Goal: Task Accomplishment & Management: Use online tool/utility

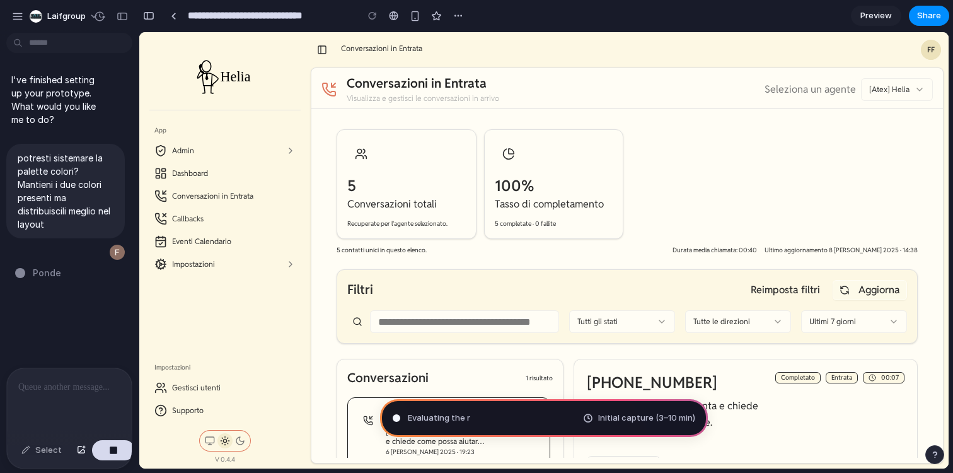
type input "**********"
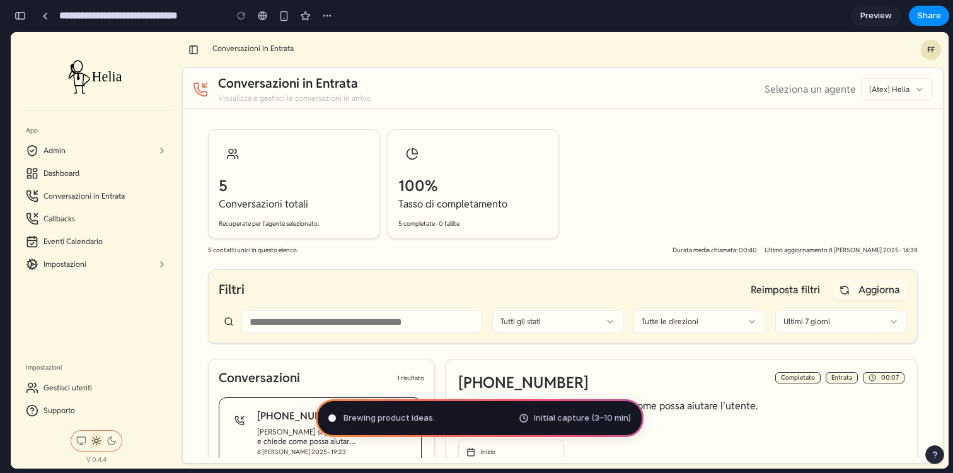
click at [24, 10] on button "button" at bounding box center [20, 16] width 20 height 20
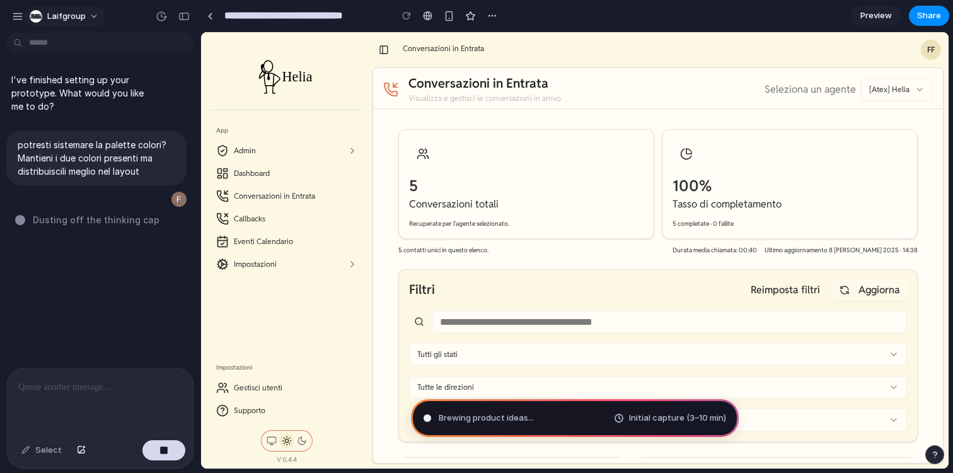
click at [95, 15] on button "laifgroup" at bounding box center [65, 16] width 81 height 20
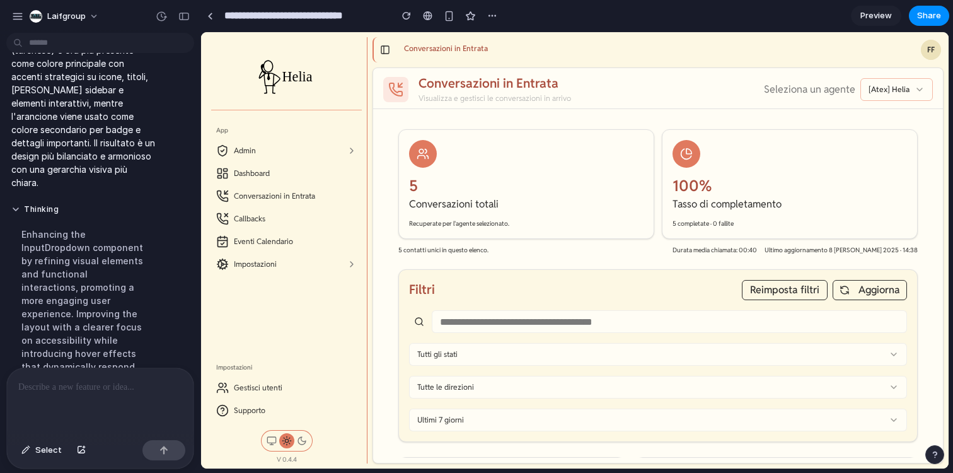
scroll to position [331, 0]
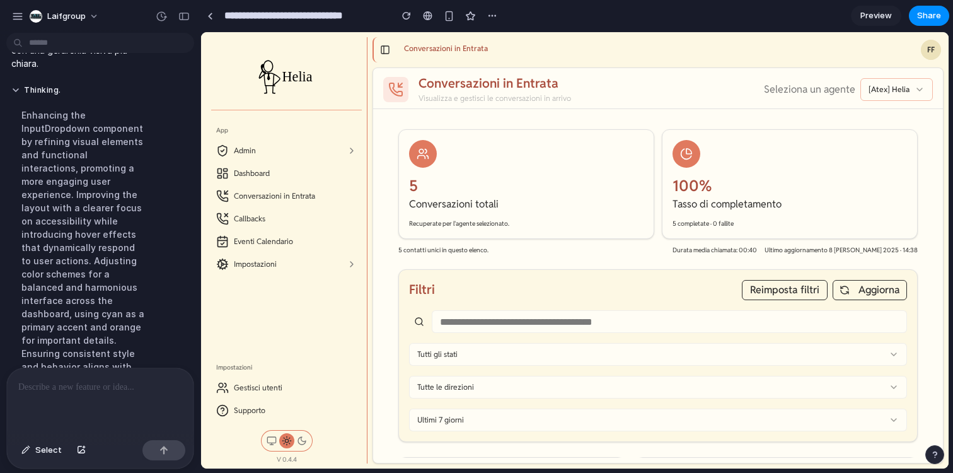
drag, startPoint x: 369, startPoint y: 81, endPoint x: 346, endPoint y: 81, distance: 22.7
click at [346, 81] on div "App Admin Dashboard Conversazioni in Entrata Callbacks Eventi Calendario Impost…" at bounding box center [575, 250] width 748 height 436
click at [390, 47] on button at bounding box center [385, 50] width 18 height 18
click at [379, 50] on button at bounding box center [385, 50] width 18 height 18
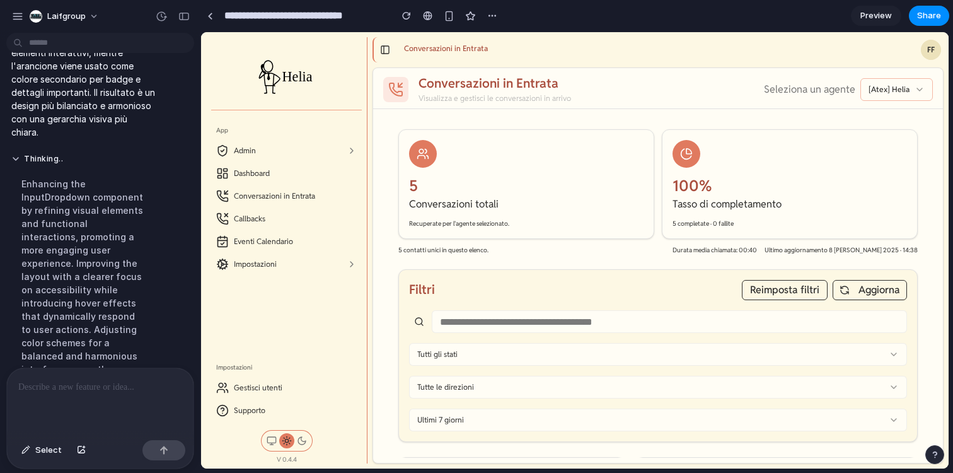
scroll to position [259, 0]
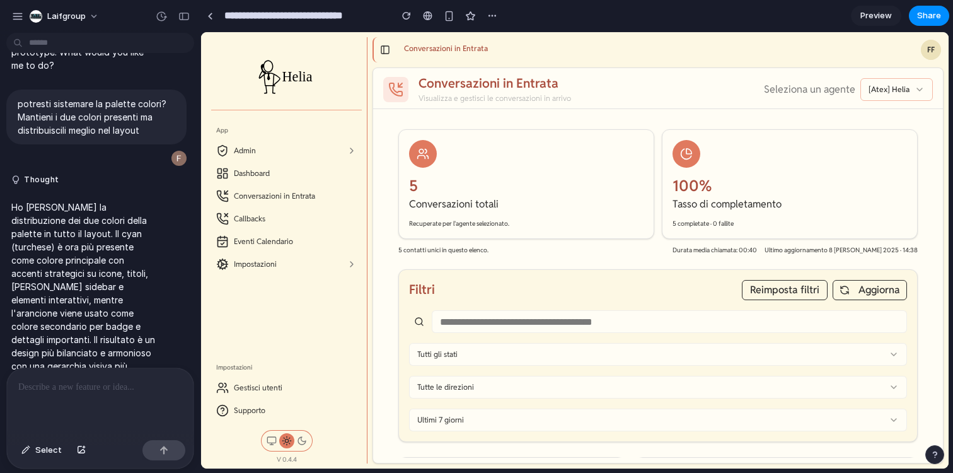
scroll to position [59, 0]
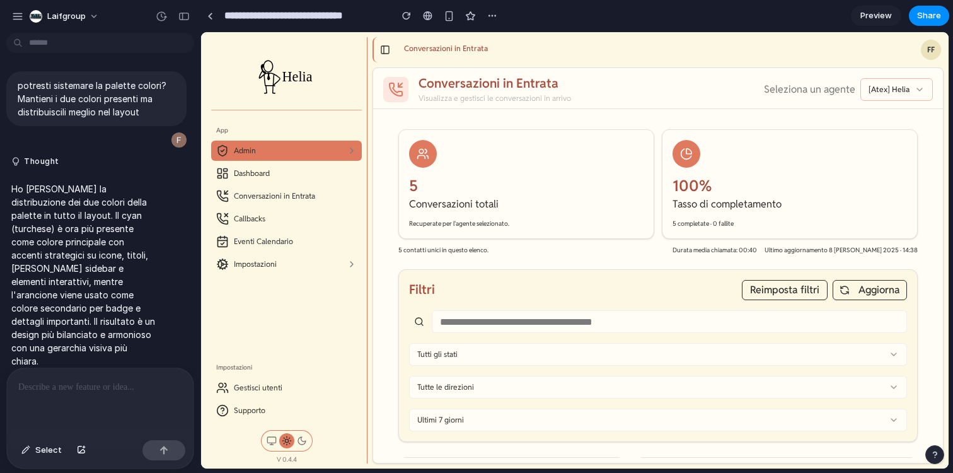
click at [344, 151] on link "Admin" at bounding box center [286, 150] width 141 height 13
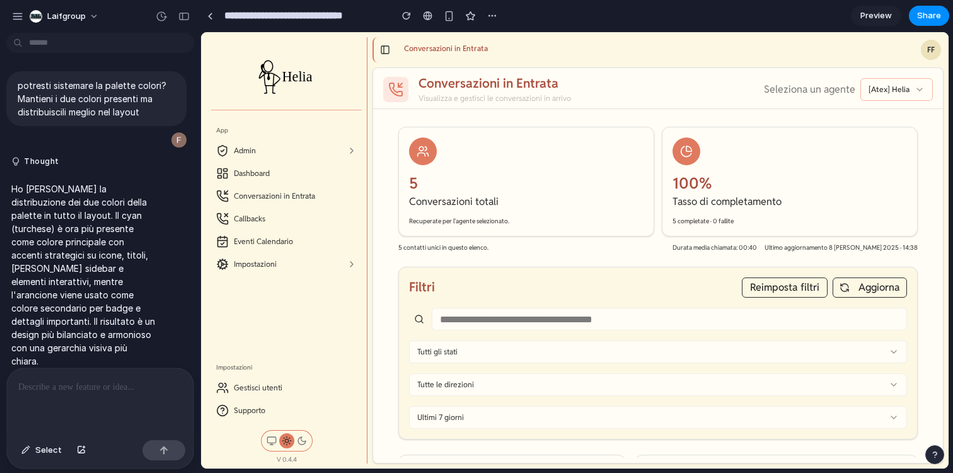
scroll to position [0, 0]
click at [46, 453] on span "Select" at bounding box center [48, 450] width 26 height 13
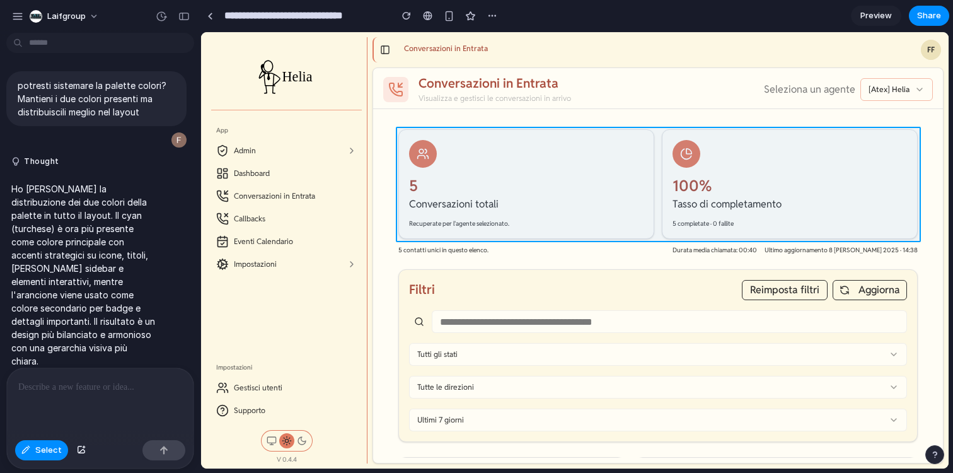
click at [656, 199] on div at bounding box center [575, 251] width 747 height 436
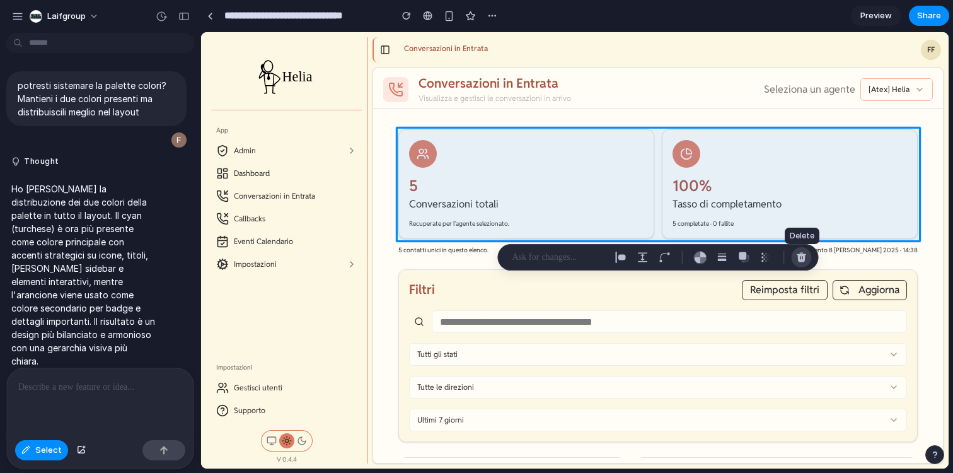
click at [805, 260] on div "button" at bounding box center [801, 257] width 11 height 11
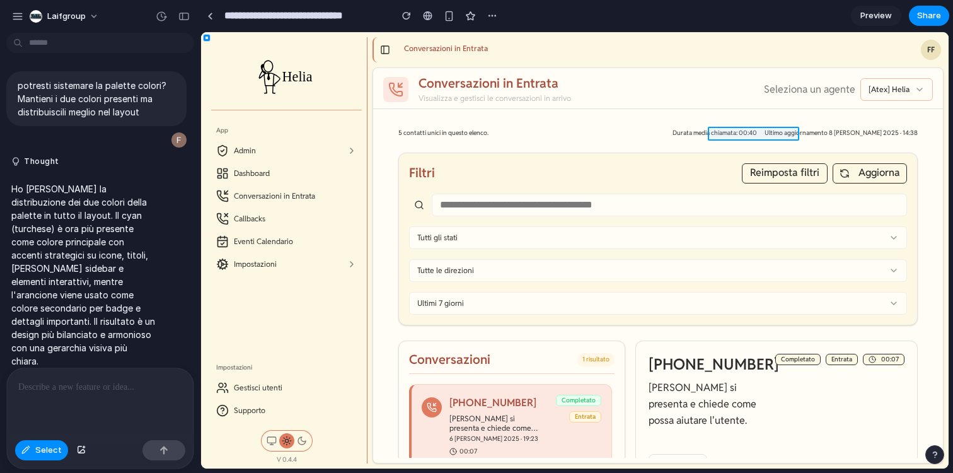
click at [747, 136] on div at bounding box center [575, 251] width 747 height 436
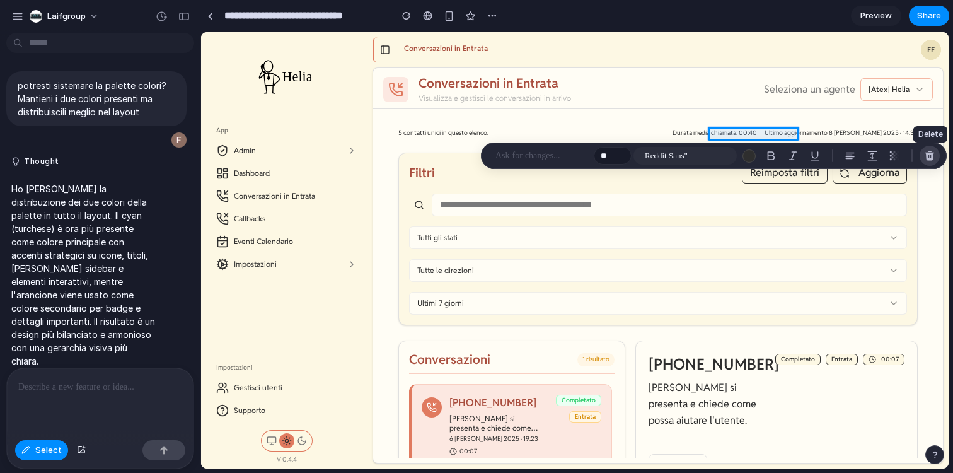
click at [931, 159] on div "button" at bounding box center [929, 155] width 11 height 11
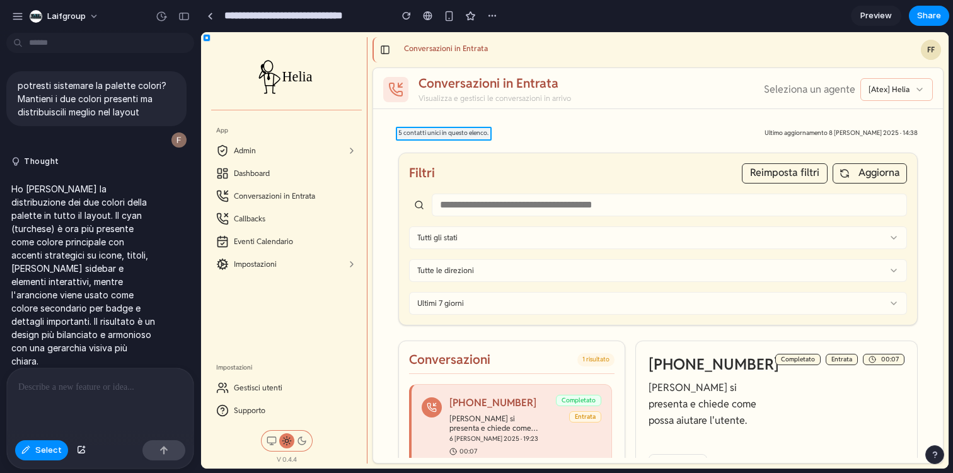
click at [422, 135] on div at bounding box center [575, 251] width 747 height 436
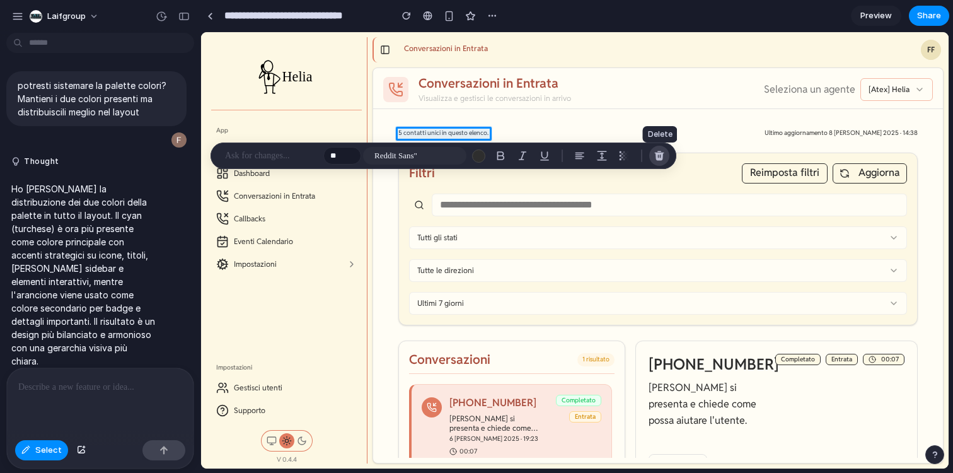
click at [661, 159] on div "button" at bounding box center [659, 155] width 11 height 11
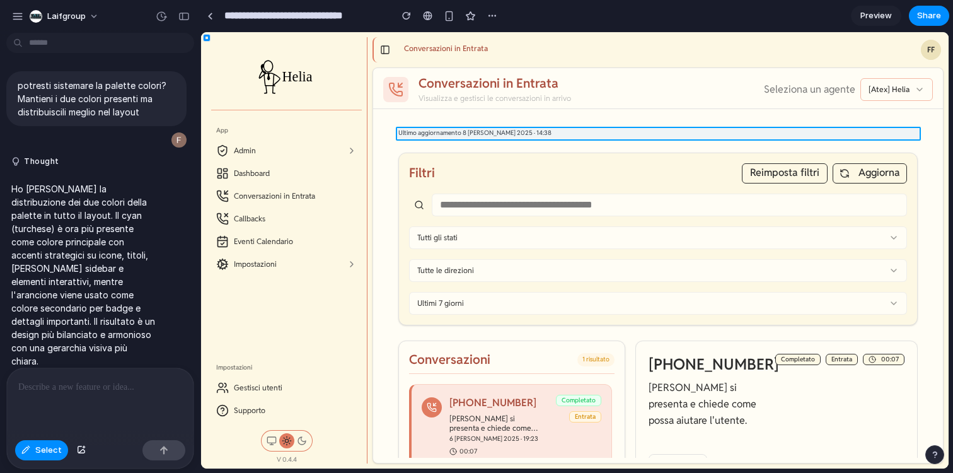
click at [525, 133] on div at bounding box center [575, 251] width 747 height 436
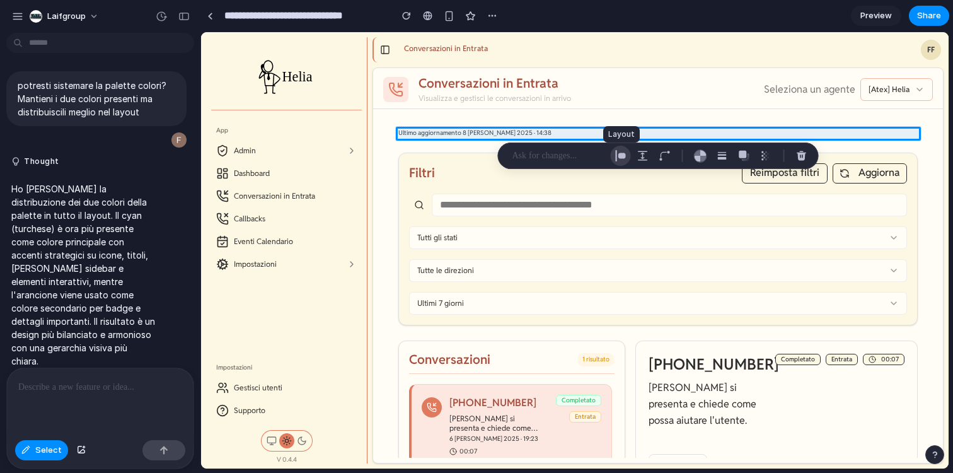
click at [619, 158] on div "button" at bounding box center [620, 155] width 11 height 11
select select "**********"
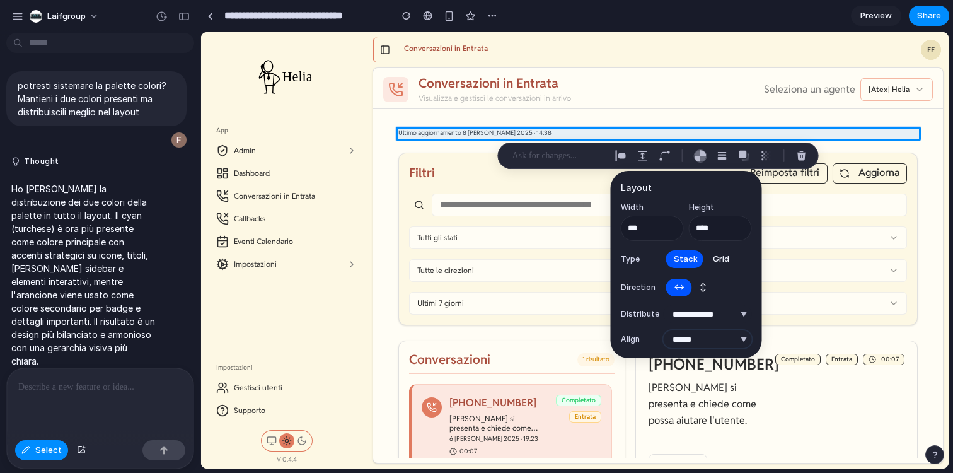
click at [719, 336] on select "***** ****** *** *******" at bounding box center [708, 339] width 88 height 18
select select "********"
click at [664, 330] on select "***** ****** *** *******" at bounding box center [708, 339] width 88 height 18
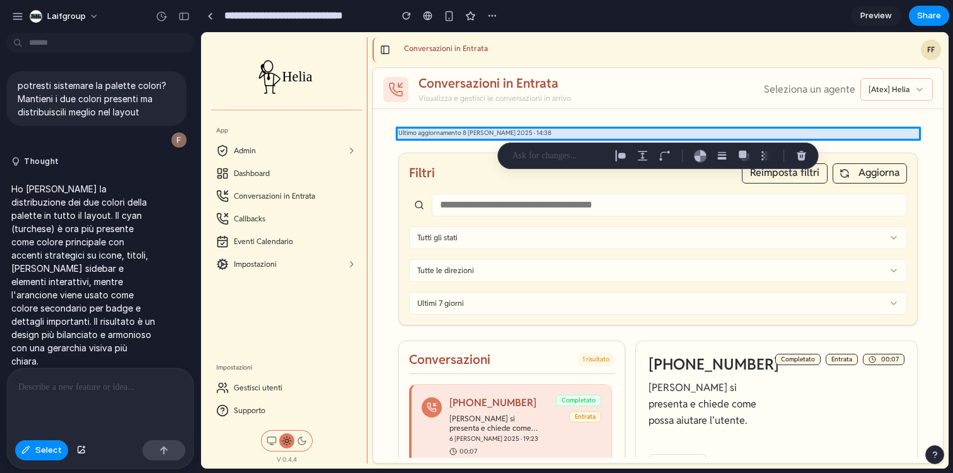
click at [517, 133] on div at bounding box center [575, 251] width 747 height 436
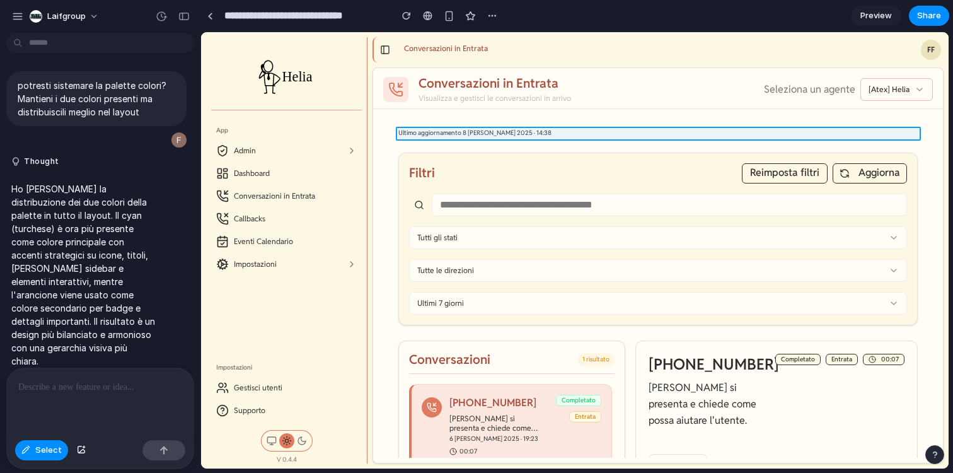
click at [517, 133] on div at bounding box center [575, 251] width 747 height 436
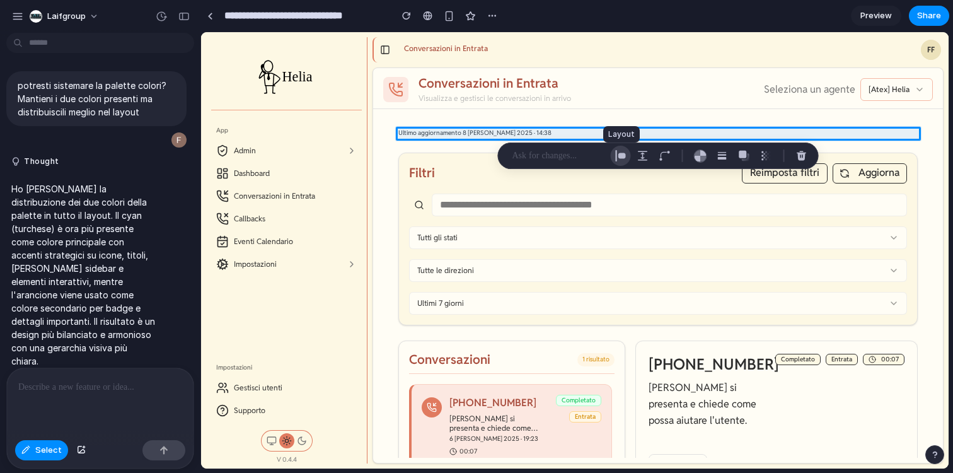
click at [617, 159] on div "button" at bounding box center [620, 155] width 11 height 11
select select "**********"
select select "********"
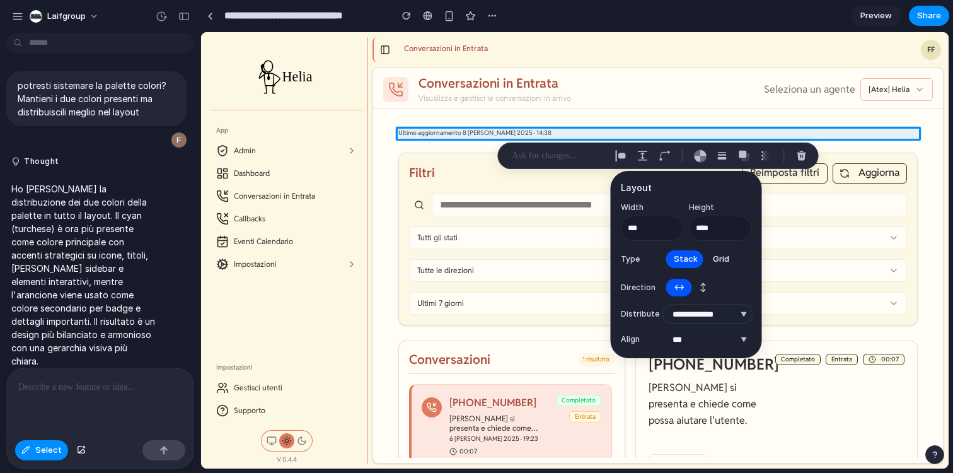
click at [705, 317] on select "**********" at bounding box center [708, 314] width 88 height 18
select select "********"
click at [664, 305] on select "**********" at bounding box center [708, 314] width 88 height 18
click at [686, 338] on select "***** ****** *** *******" at bounding box center [708, 339] width 88 height 18
click at [664, 330] on select "***** ****** *** *******" at bounding box center [708, 339] width 88 height 18
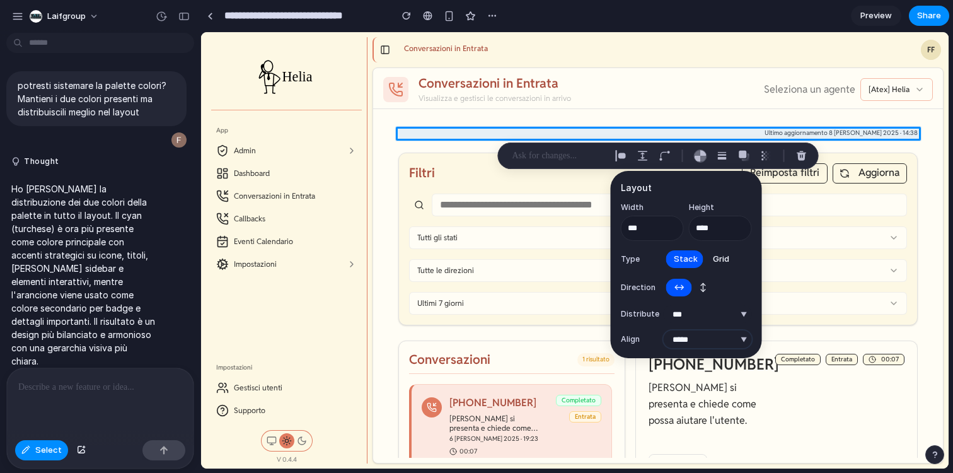
click at [704, 332] on select "***** ****** *** *******" at bounding box center [708, 339] width 88 height 18
select select "******"
click at [664, 330] on select "***** ****** *** *******" at bounding box center [708, 339] width 88 height 18
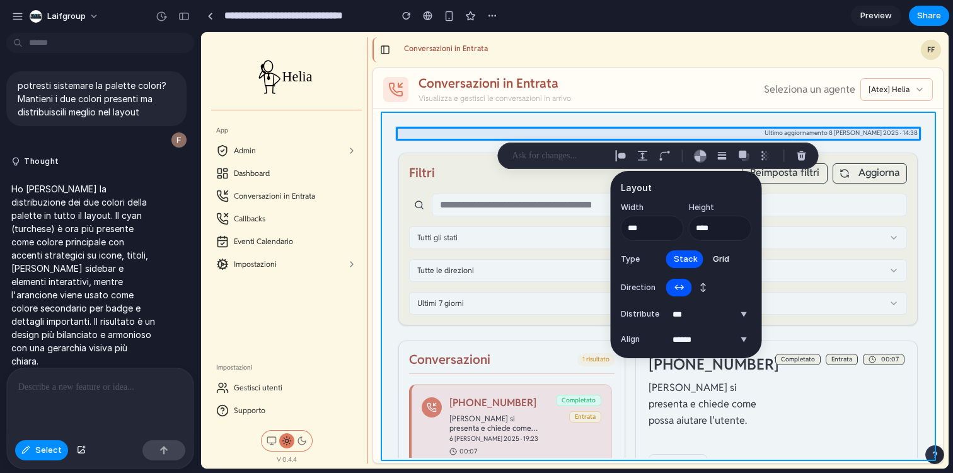
click at [712, 115] on div at bounding box center [575, 251] width 747 height 436
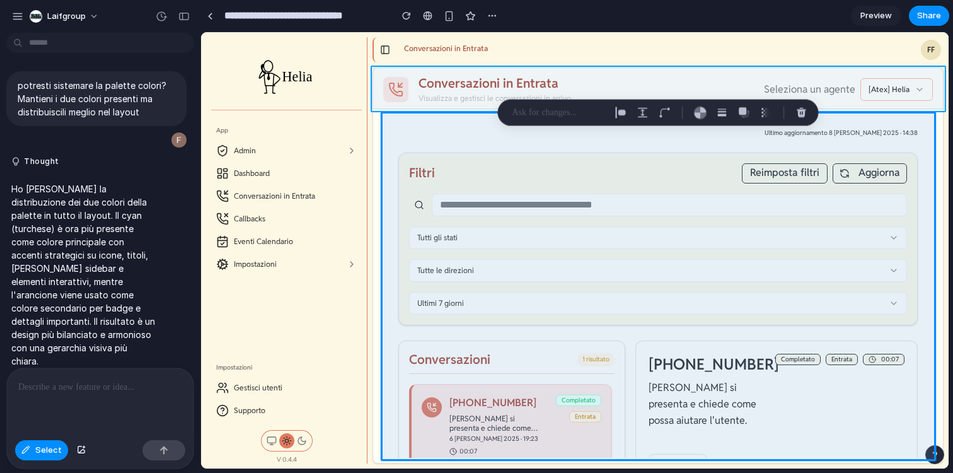
click at [656, 74] on div at bounding box center [575, 251] width 747 height 436
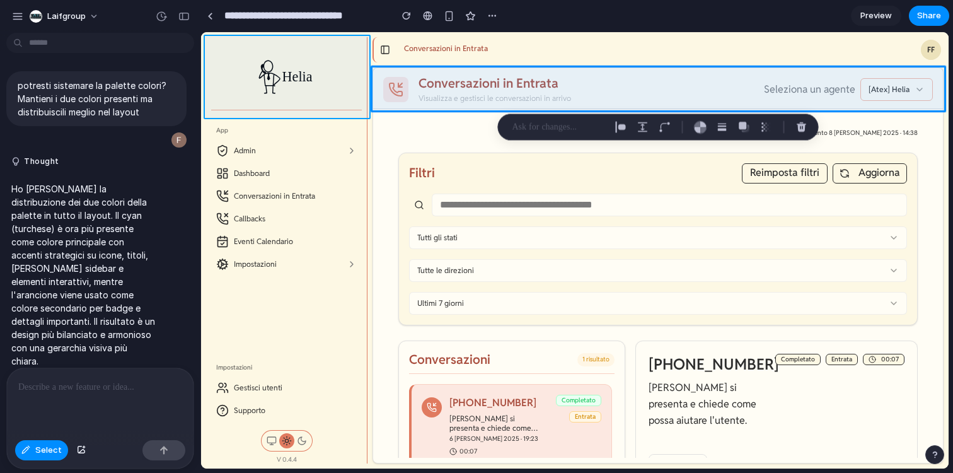
click at [366, 70] on div at bounding box center [575, 251] width 747 height 436
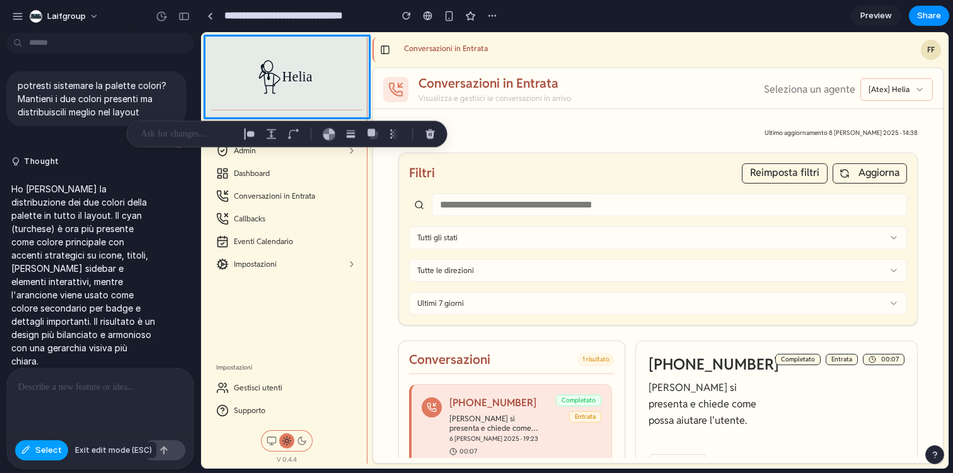
click at [57, 453] on span "Select" at bounding box center [48, 450] width 26 height 13
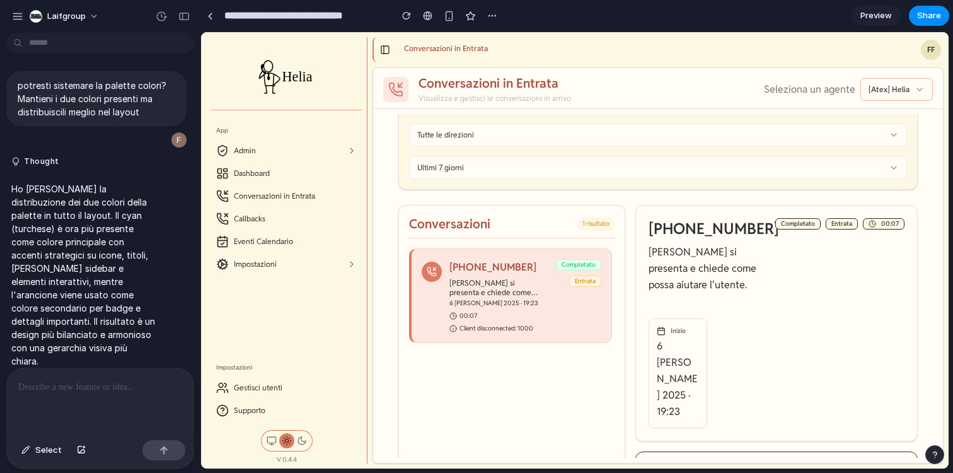
scroll to position [140, 0]
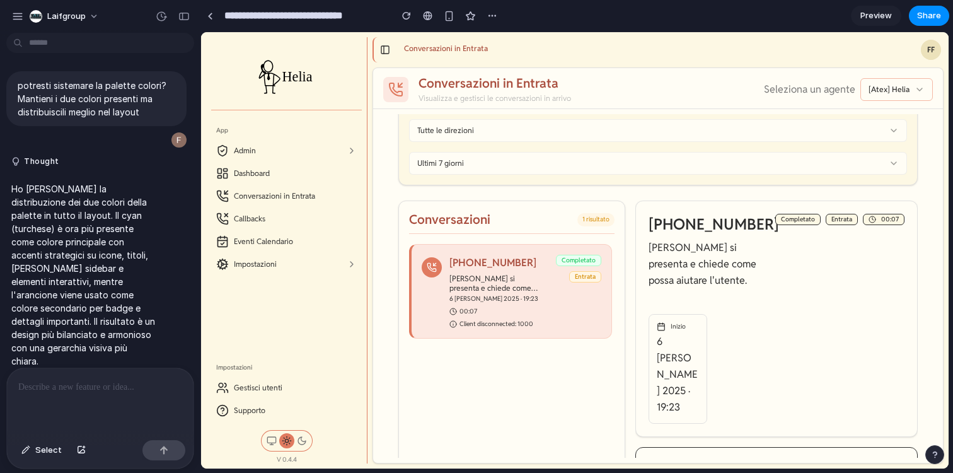
click at [425, 282] on div "[PHONE_NUMBER] [PERSON_NAME] si presenta e chiede come possa aiutare l'utente. …" at bounding box center [484, 291] width 124 height 73
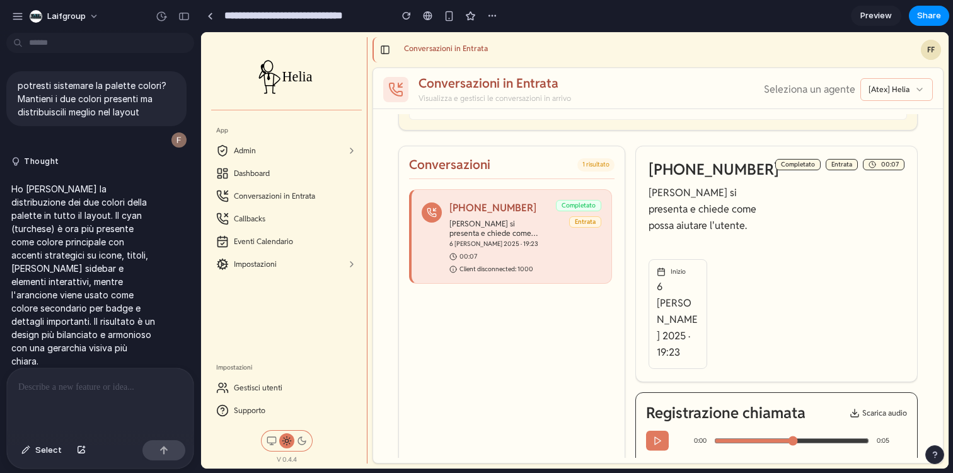
scroll to position [200, 0]
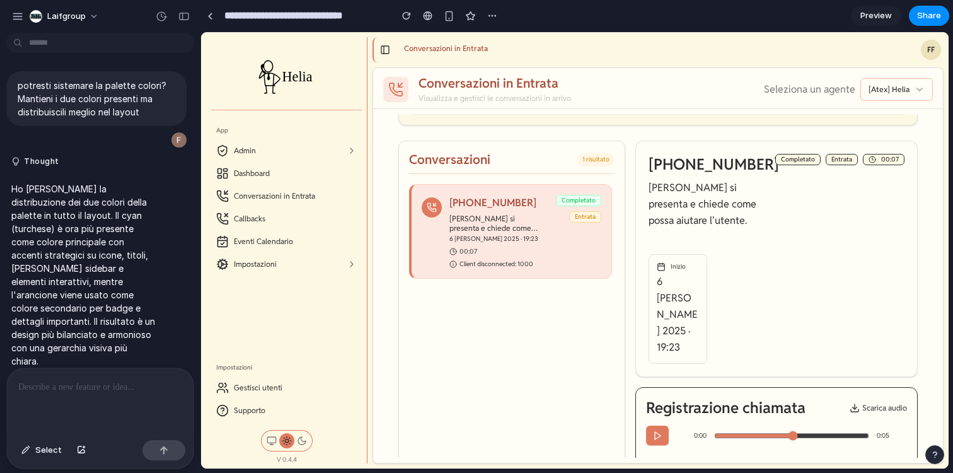
click at [457, 340] on div "[PHONE_NUMBER] [PERSON_NAME] si presenta e chiede come possa aiutare l'utente. …" at bounding box center [510, 465] width 203 height 563
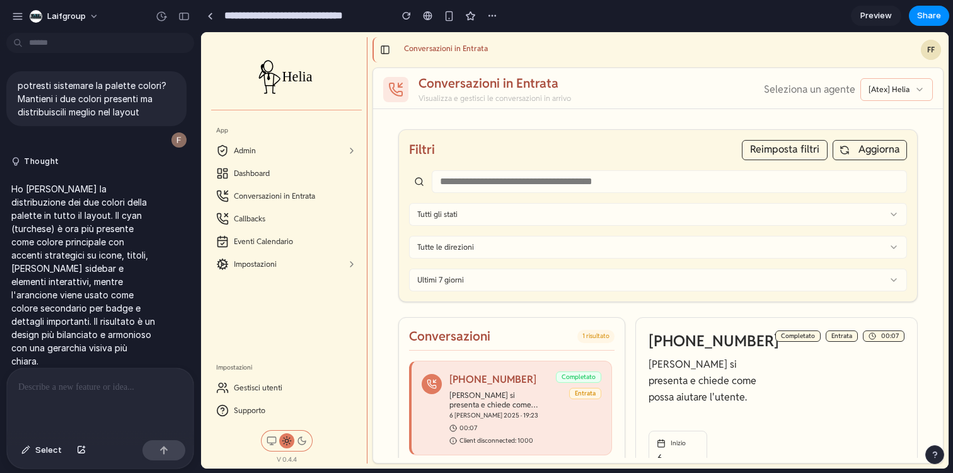
scroll to position [20, 0]
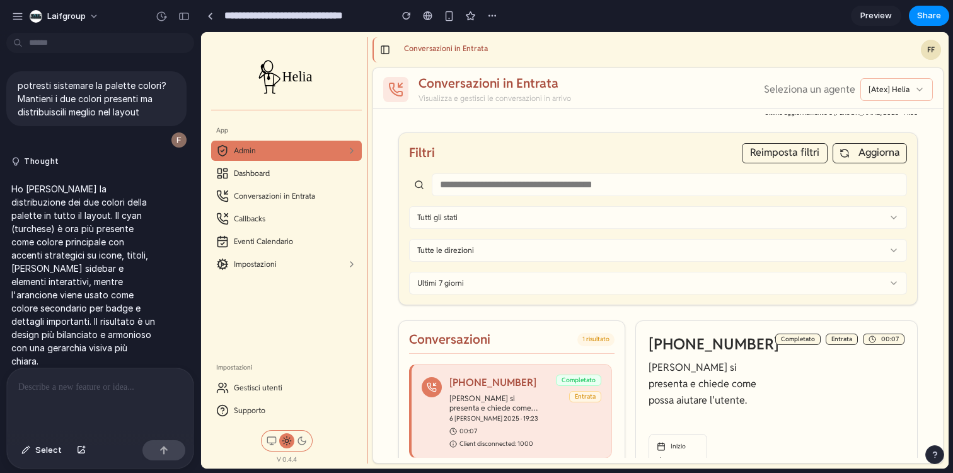
click at [323, 156] on link "Admin" at bounding box center [286, 150] width 141 height 13
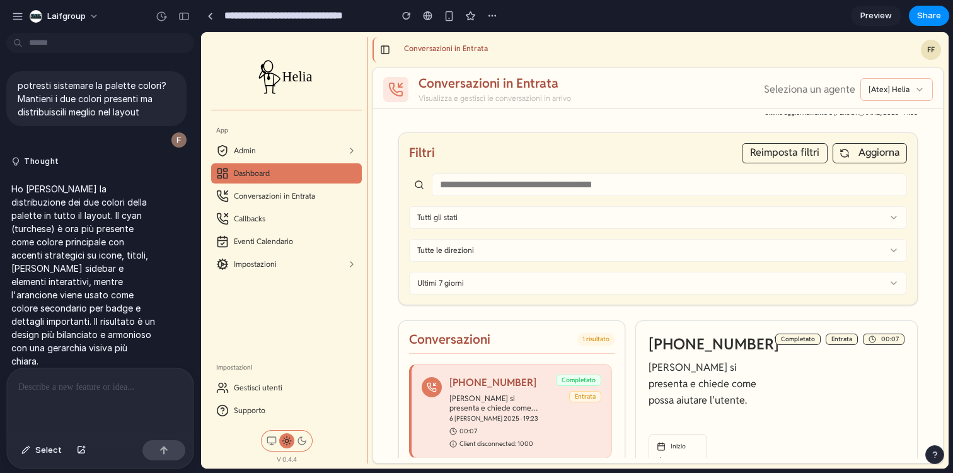
click at [318, 169] on link "Dashboard" at bounding box center [286, 173] width 141 height 13
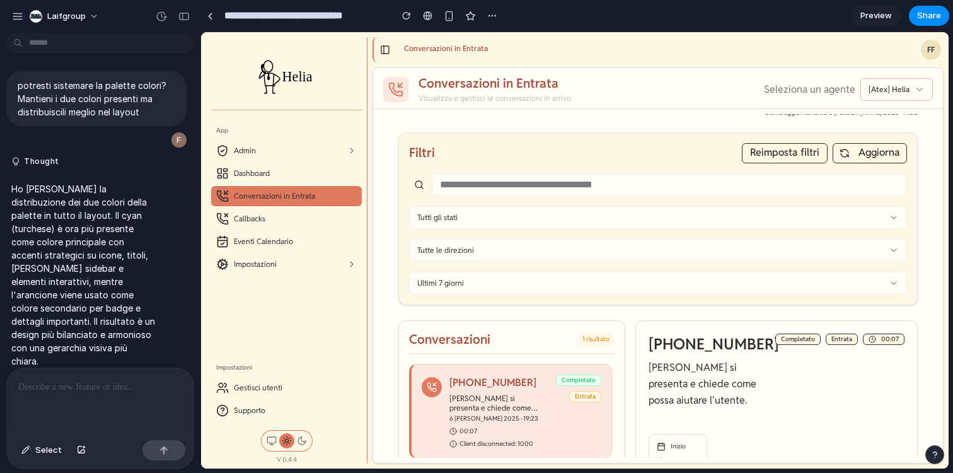
click at [311, 187] on button "Conversazioni in Entrata" at bounding box center [286, 196] width 151 height 20
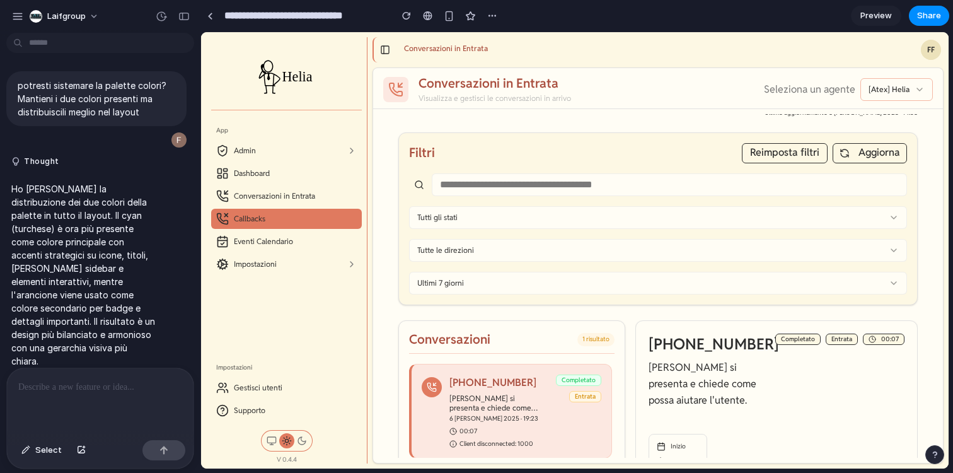
click at [296, 215] on link "Callbacks" at bounding box center [286, 218] width 141 height 13
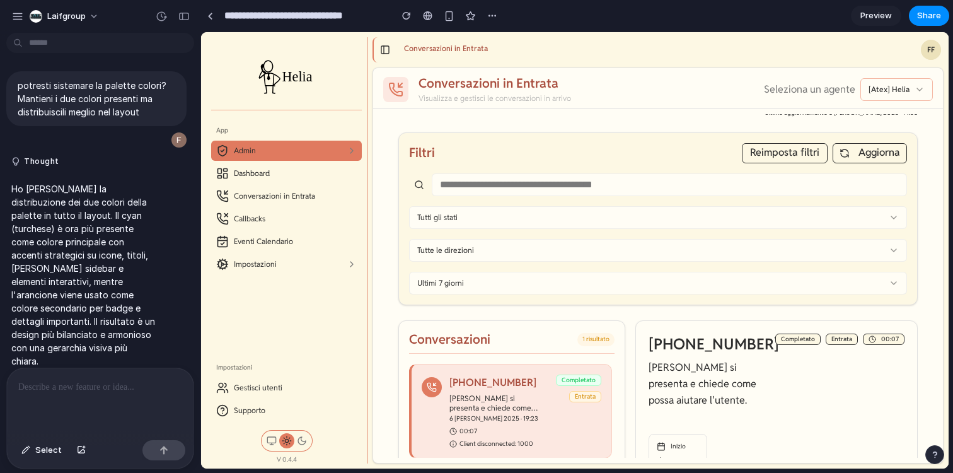
click at [304, 149] on link "Admin" at bounding box center [286, 150] width 141 height 13
click at [87, 393] on p at bounding box center [100, 387] width 164 height 15
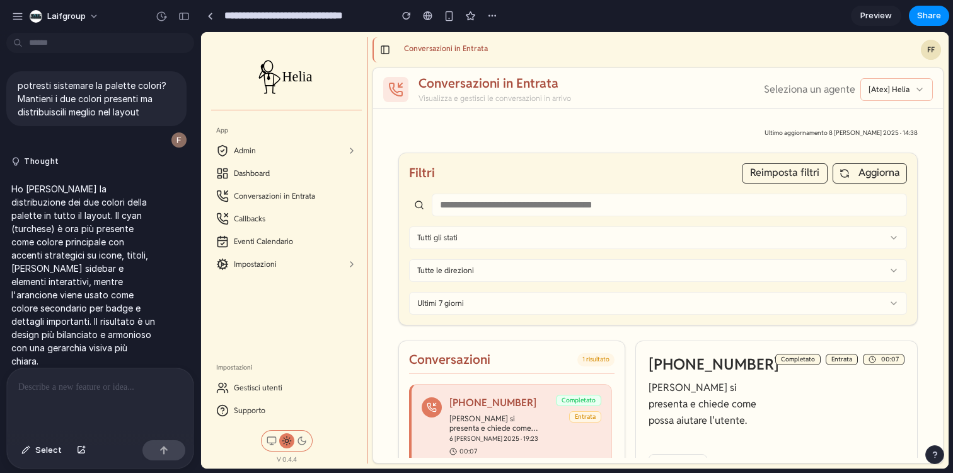
click at [100, 381] on p at bounding box center [100, 387] width 164 height 15
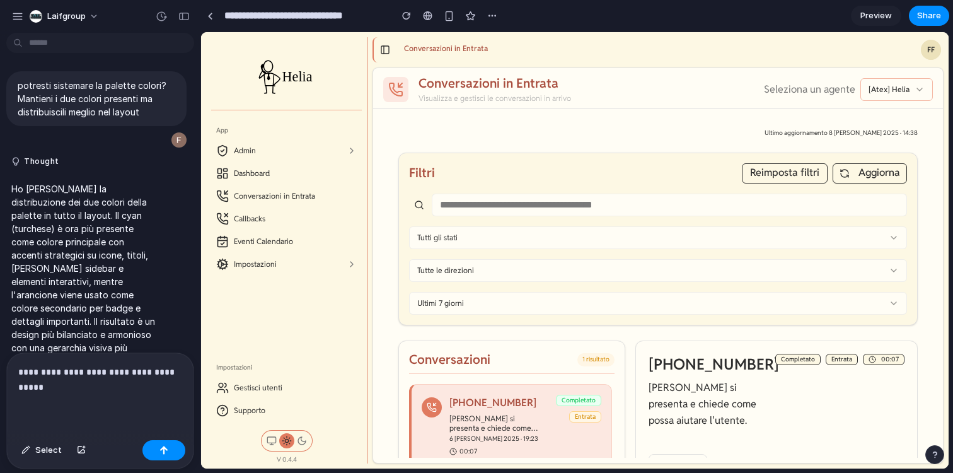
scroll to position [74, 0]
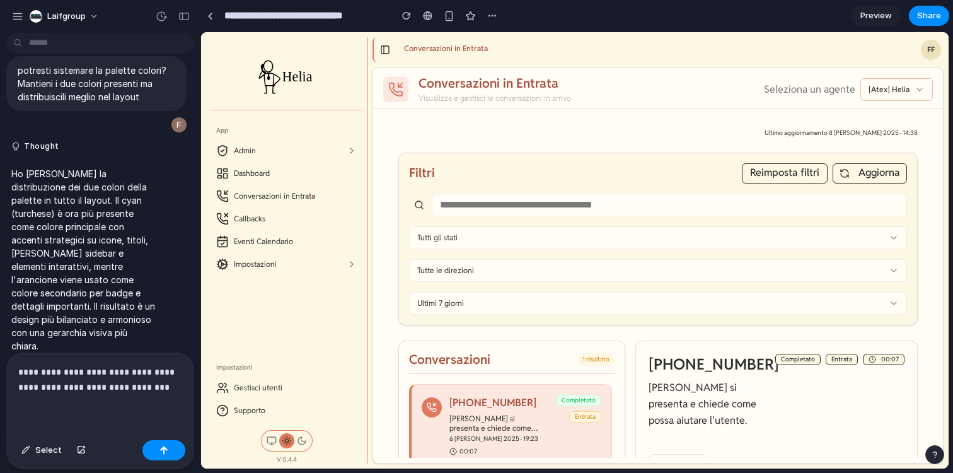
click at [144, 402] on div "**********" at bounding box center [100, 394] width 187 height 82
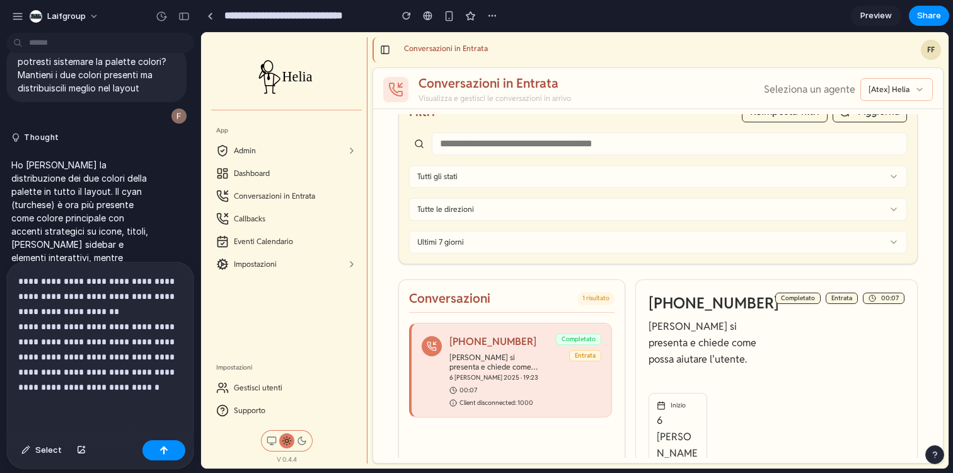
scroll to position [0, 0]
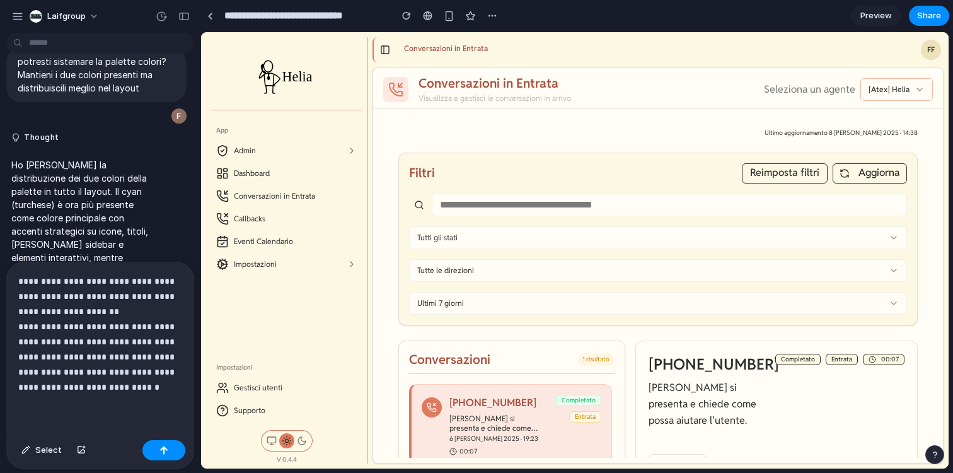
click at [182, 398] on div "**********" at bounding box center [100, 348] width 187 height 173
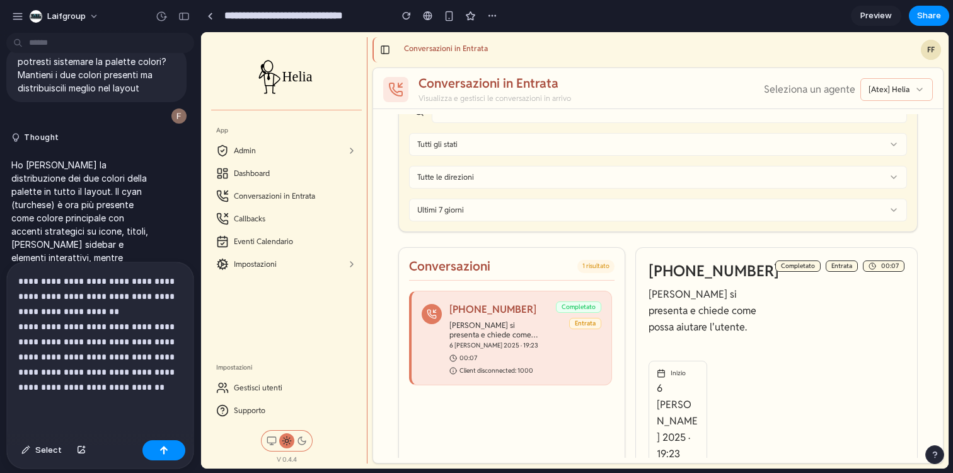
scroll to position [98, 0]
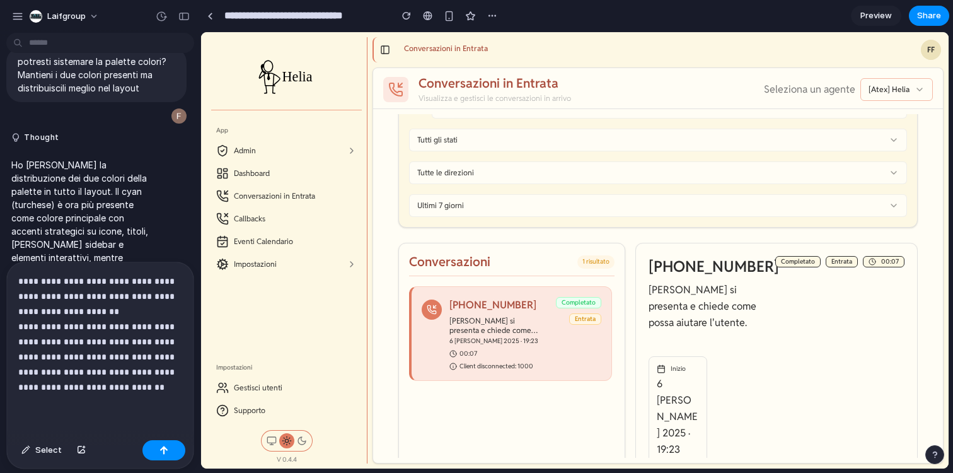
click at [484, 327] on span "[PERSON_NAME] si presenta e chiede come possa aiutare l'utente." at bounding box center [498, 325] width 96 height 19
click at [551, 349] on div "[PHONE_NUMBER] [PERSON_NAME] si presenta e chiede come possa aiutare l'utente. …" at bounding box center [512, 333] width 180 height 73
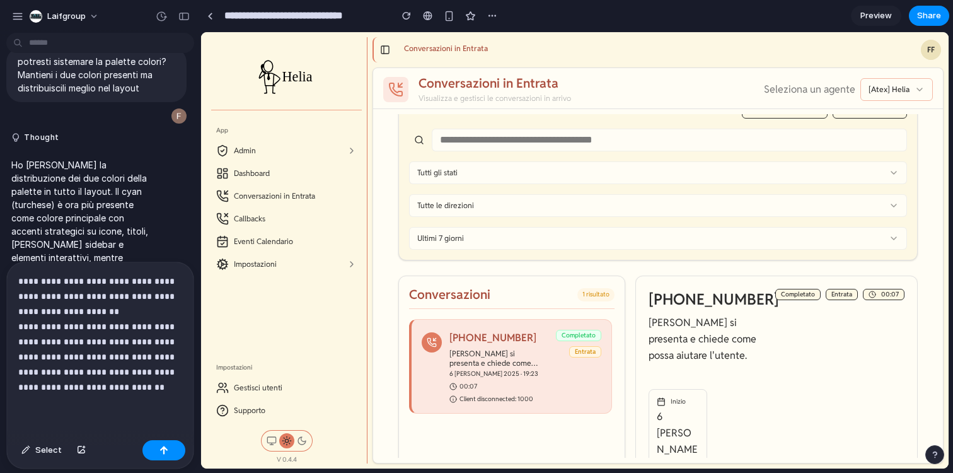
scroll to position [0, 0]
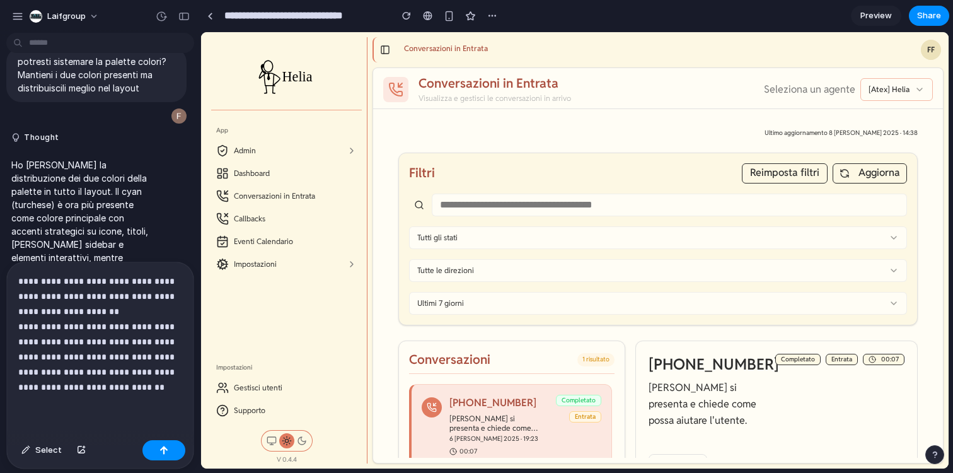
click at [933, 453] on div "button" at bounding box center [935, 454] width 9 height 9
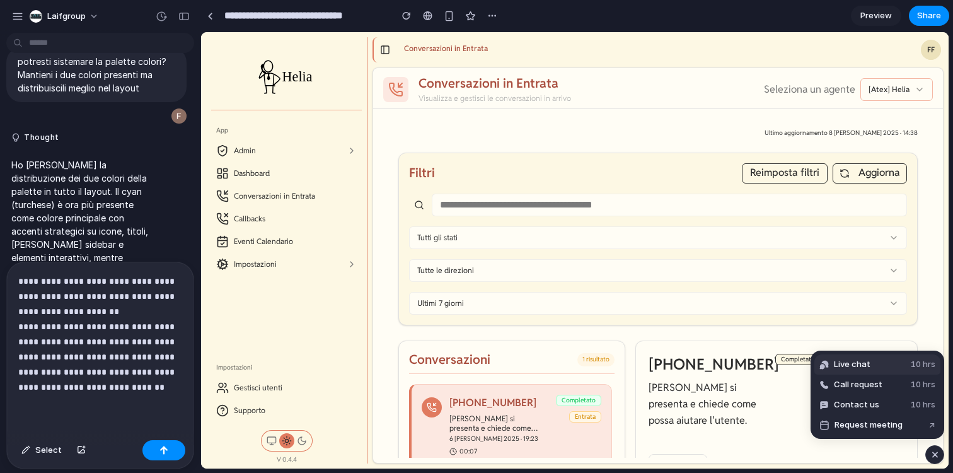
click at [900, 369] on button "Live chat 10 hrs" at bounding box center [878, 364] width 126 height 20
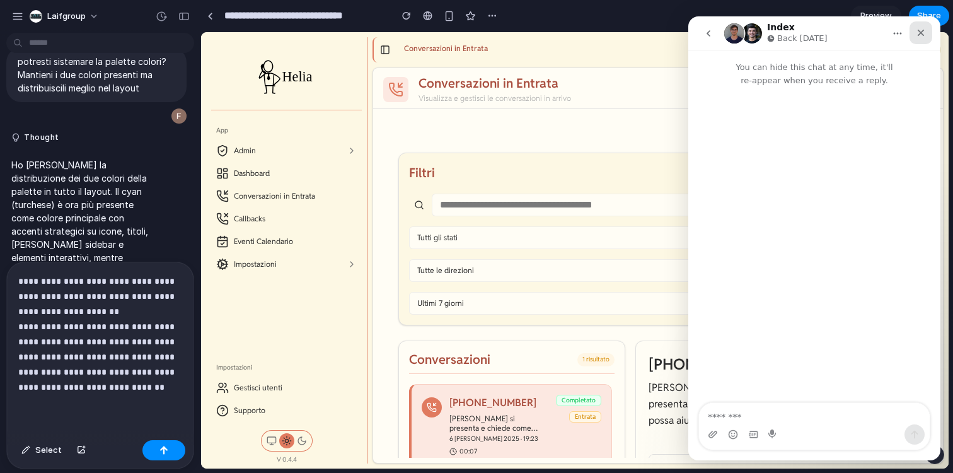
click at [919, 32] on icon "Close" at bounding box center [921, 33] width 10 height 10
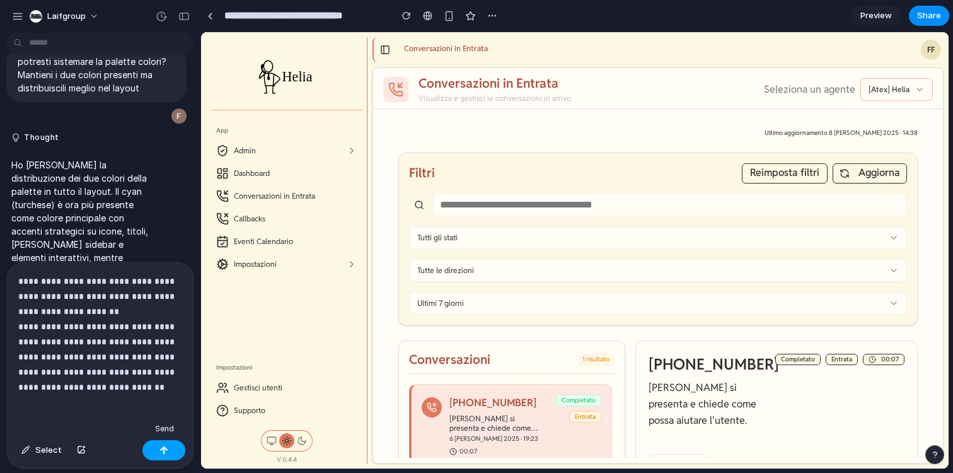
click at [165, 456] on button "button" at bounding box center [163, 450] width 43 height 20
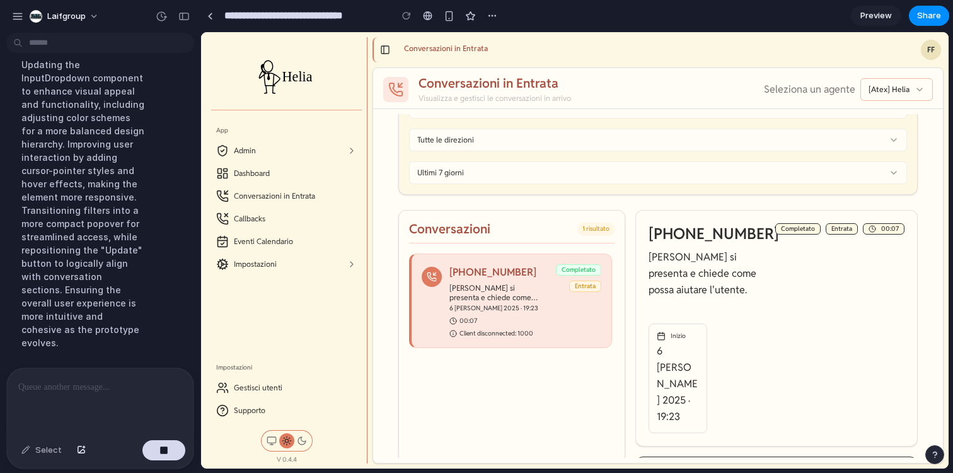
scroll to position [565, 0]
click at [78, 444] on button "button" at bounding box center [81, 450] width 21 height 20
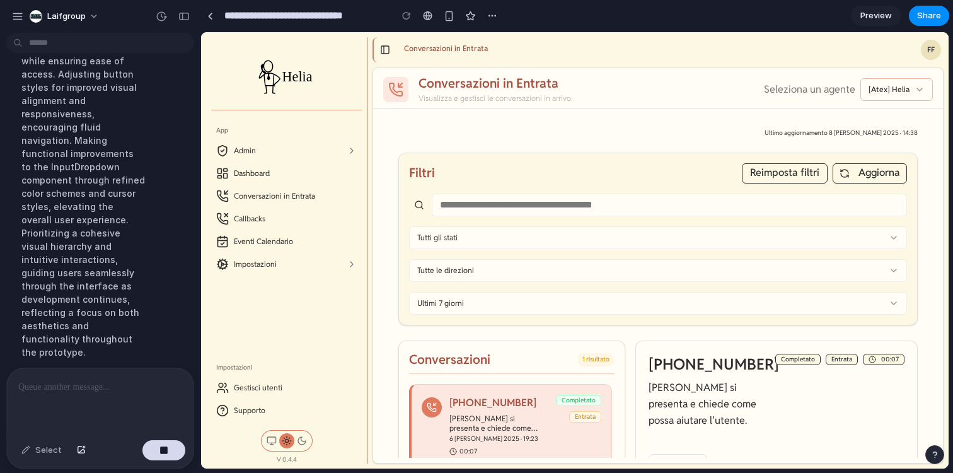
scroll to position [618, 0]
click at [907, 81] on div "[Atex] Helia" at bounding box center [897, 89] width 73 height 23
click at [900, 91] on span "[Atex] Helia" at bounding box center [889, 89] width 41 height 10
click at [926, 89] on div "[Atex] Helia" at bounding box center [897, 89] width 73 height 23
click at [918, 91] on icon at bounding box center [920, 89] width 10 height 10
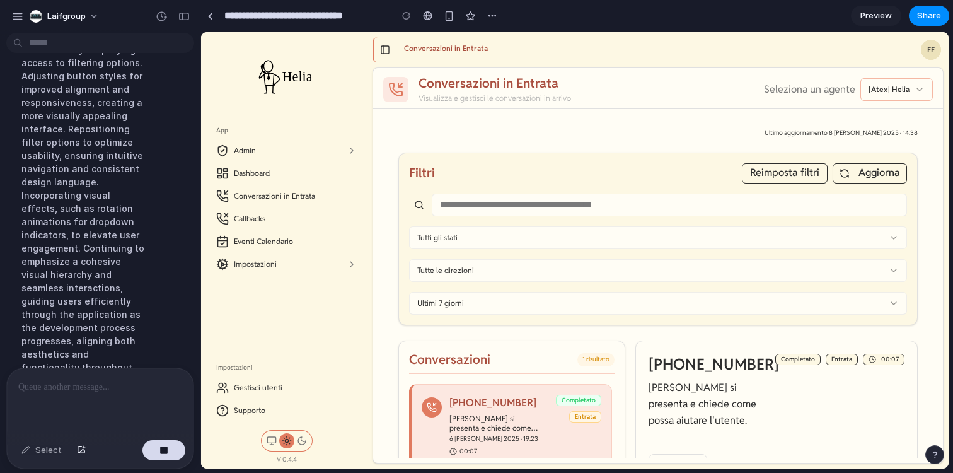
scroll to position [644, 0]
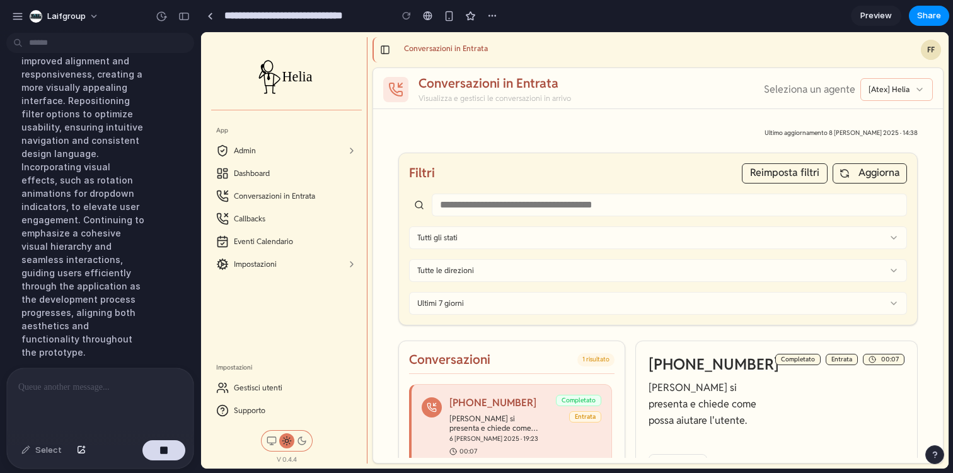
click at [905, 91] on span "[Atex] Helia" at bounding box center [889, 89] width 41 height 10
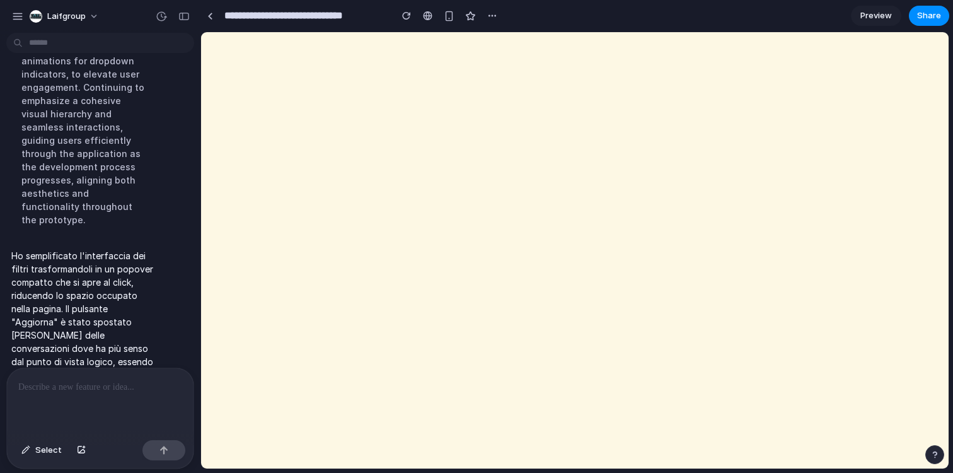
scroll to position [0, 0]
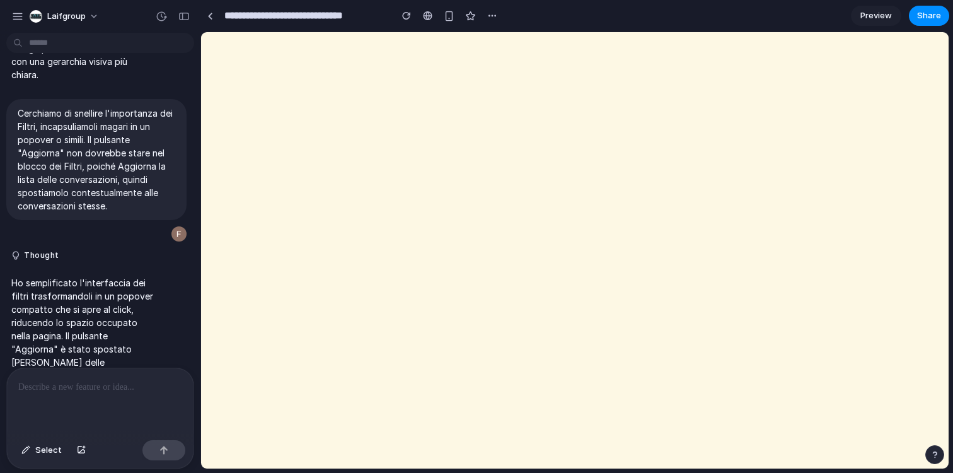
scroll to position [399, 0]
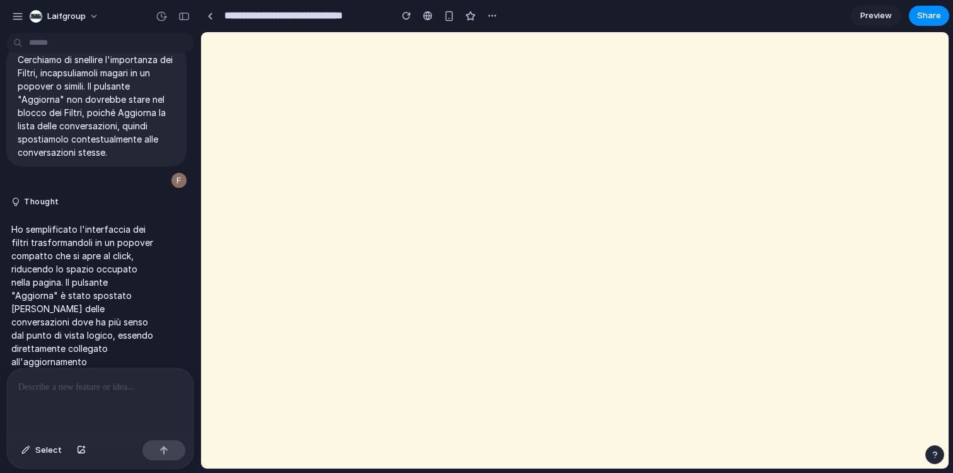
click at [376, 32] on html at bounding box center [575, 32] width 748 height 0
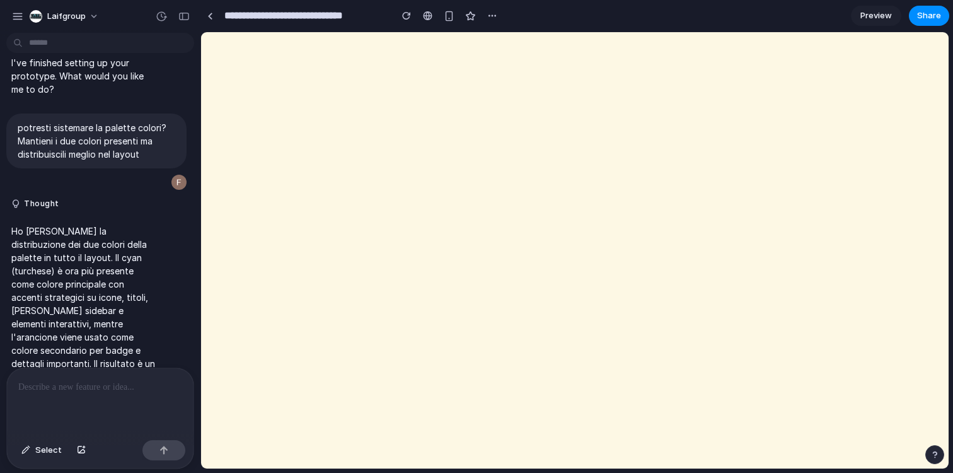
scroll to position [28, 0]
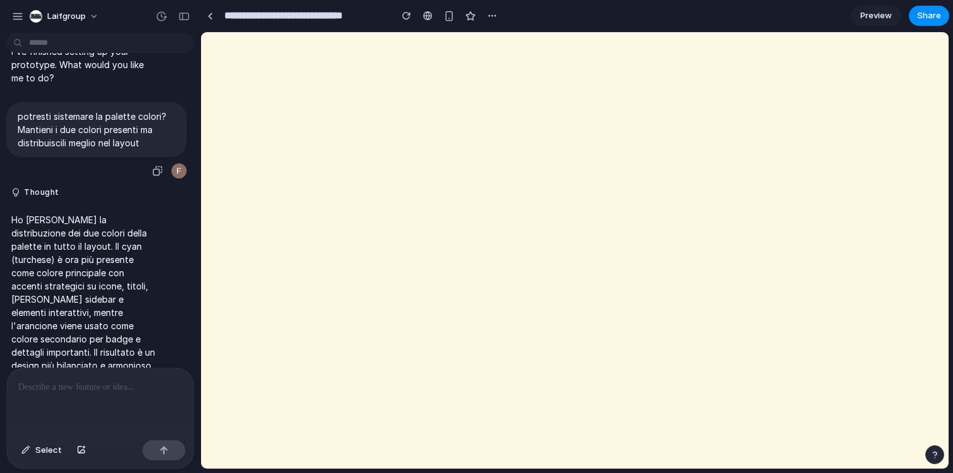
click at [137, 139] on p "potresti sistemare la palette colori? Mantieni i due colori presenti ma distrib…" at bounding box center [97, 130] width 158 height 40
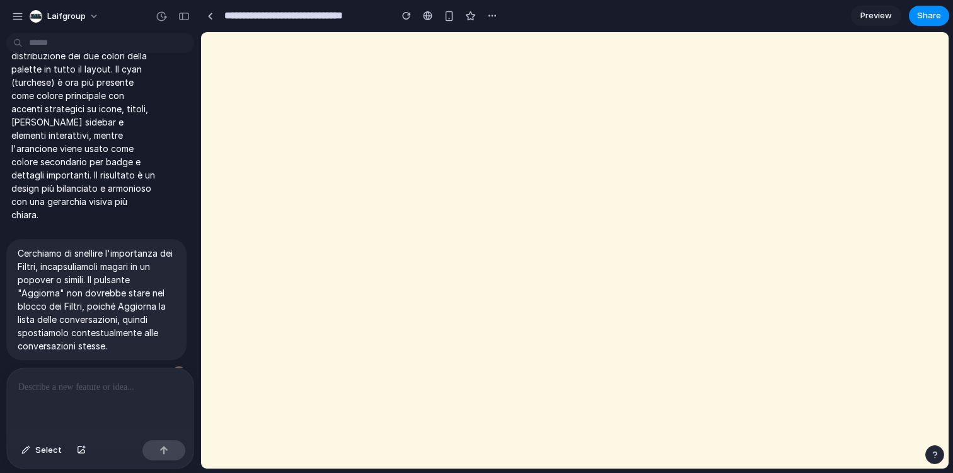
scroll to position [399, 0]
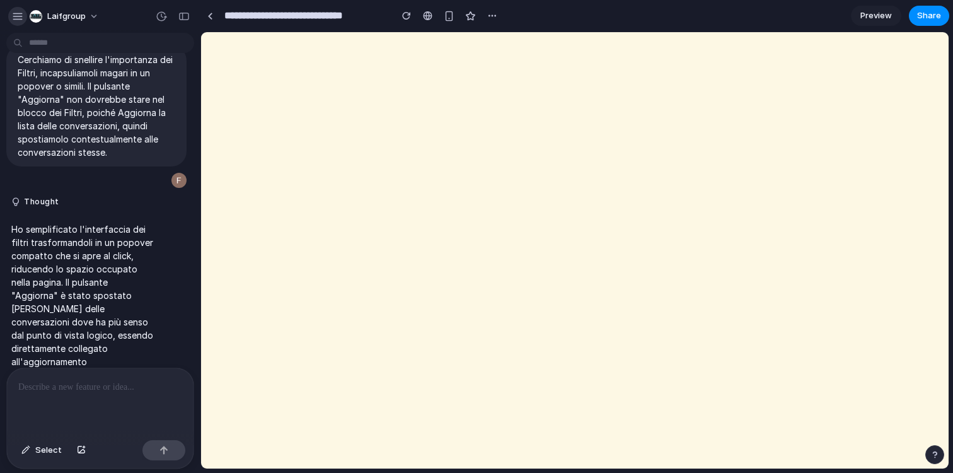
click at [15, 15] on div "button" at bounding box center [17, 16] width 11 height 11
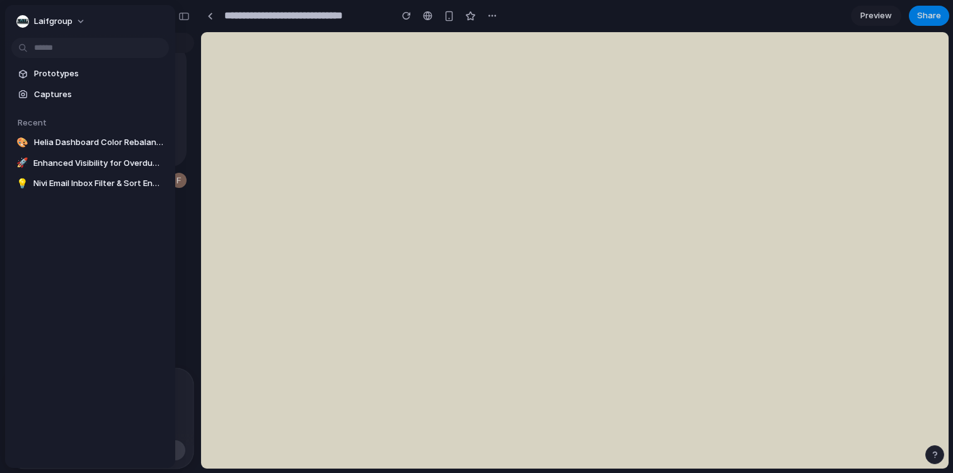
click at [180, 202] on div at bounding box center [476, 236] width 953 height 473
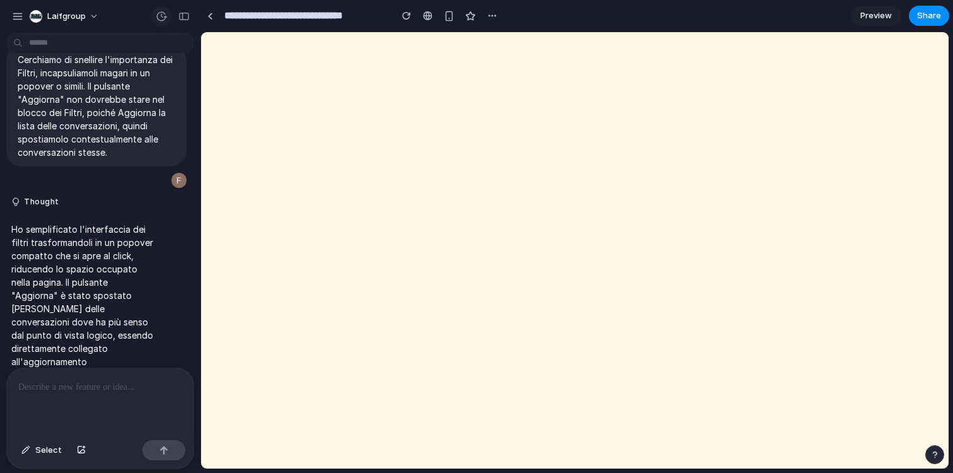
click at [159, 17] on div "button" at bounding box center [161, 16] width 11 height 11
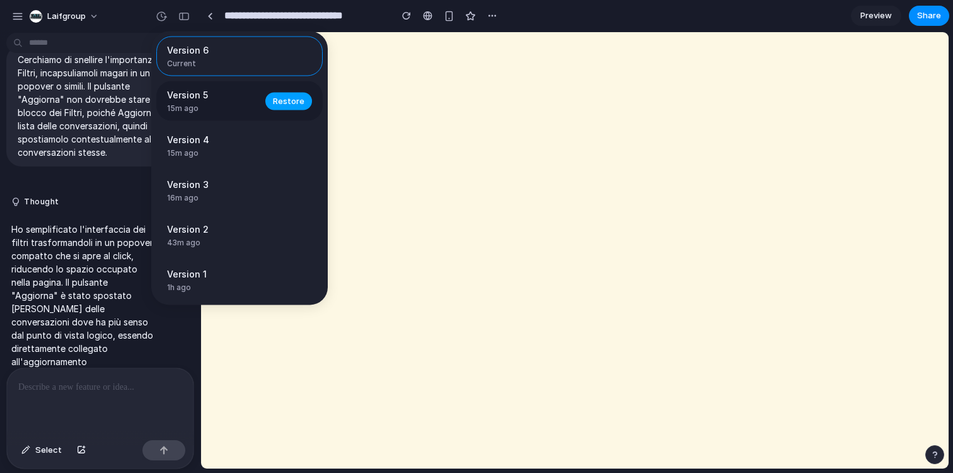
click at [273, 98] on button "Restore" at bounding box center [288, 101] width 47 height 18
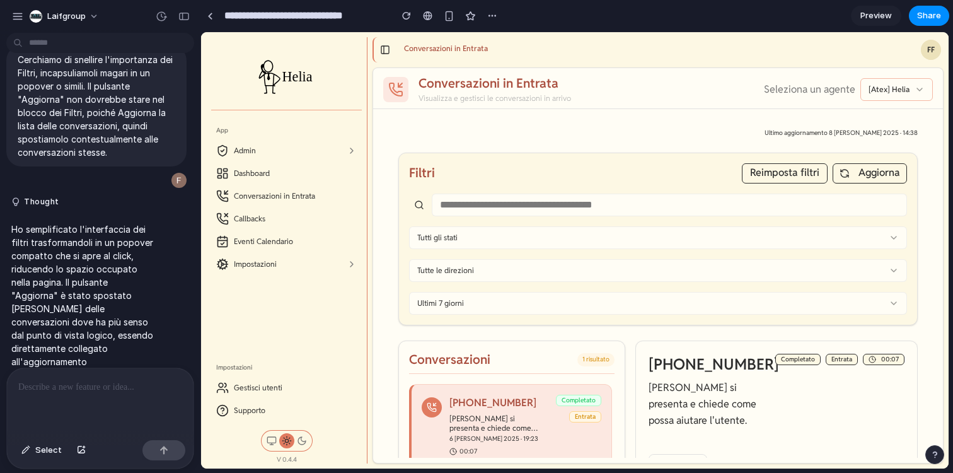
scroll to position [0, 0]
click at [182, 13] on div "button" at bounding box center [183, 16] width 11 height 9
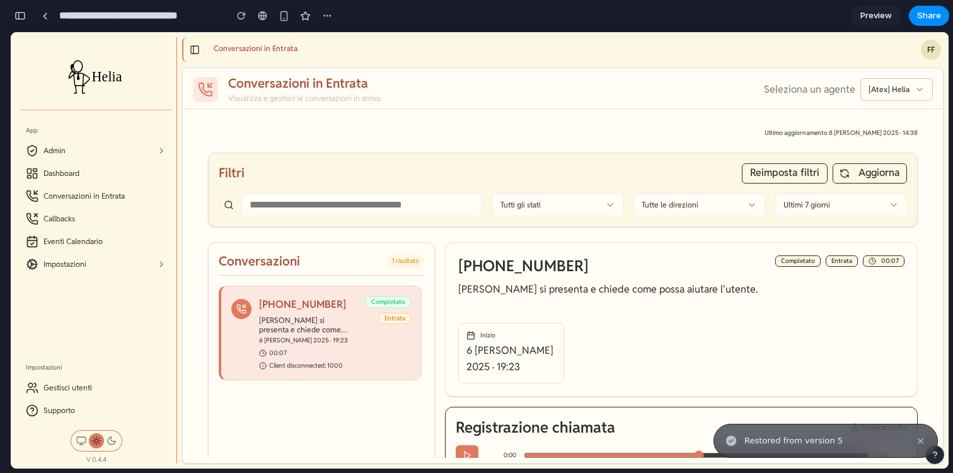
click at [22, 13] on div "button" at bounding box center [20, 15] width 11 height 9
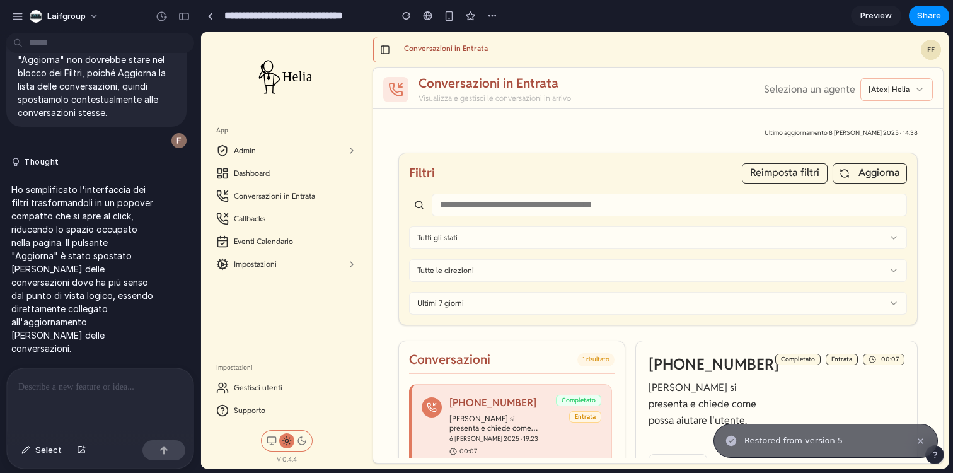
scroll to position [399, 0]
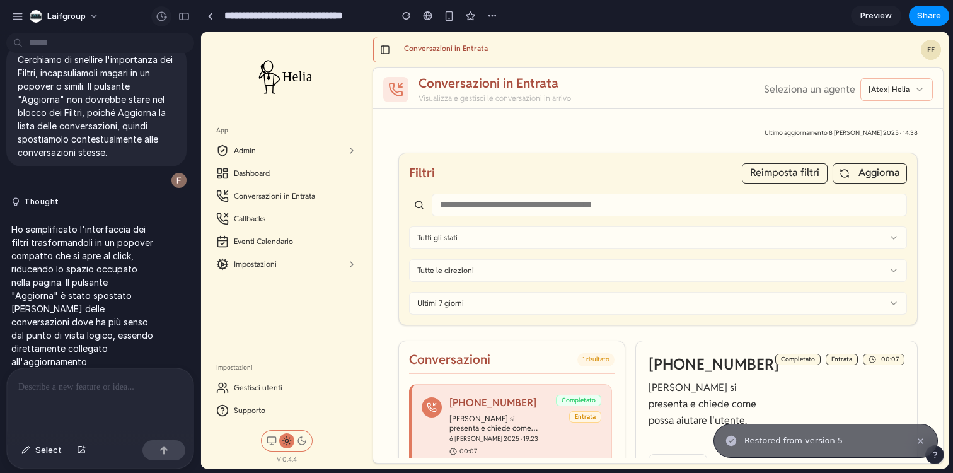
click at [163, 20] on div "button" at bounding box center [161, 16] width 11 height 11
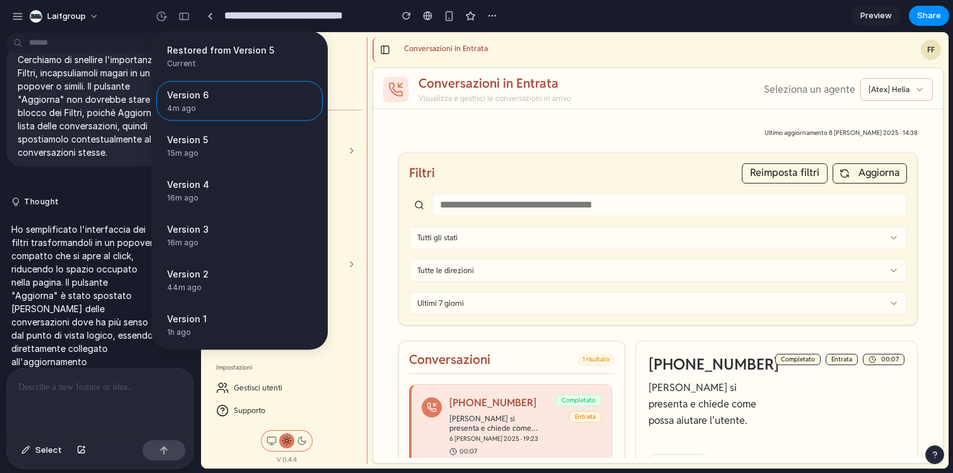
drag, startPoint x: 197, startPoint y: 106, endPoint x: 155, endPoint y: 107, distance: 41.6
click at [155, 107] on div "Restored from Version 5 Current Version 6 4m ago Restore Version 5 15m ago Rest…" at bounding box center [239, 191] width 177 height 318
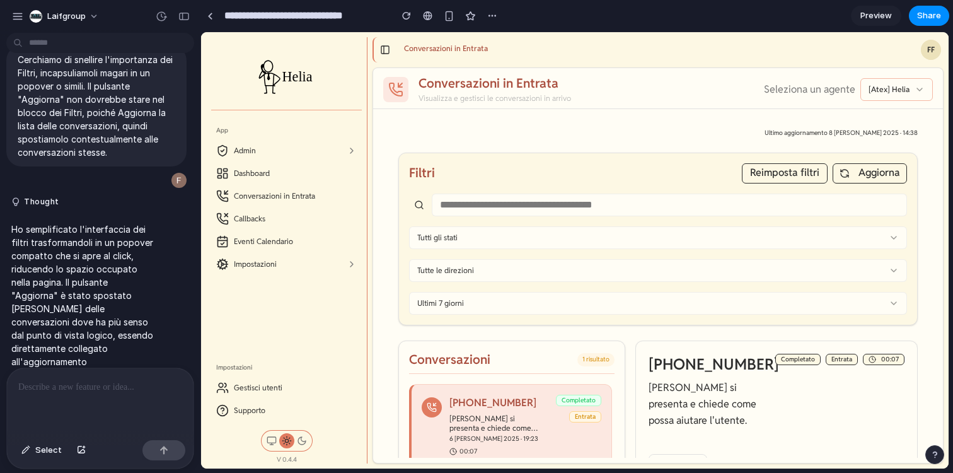
click at [181, 23] on div "Restored from Version 5 Current Version 6 4m ago Restore Version 5 15m ago Rest…" at bounding box center [476, 236] width 953 height 473
click at [79, 389] on p at bounding box center [100, 387] width 164 height 15
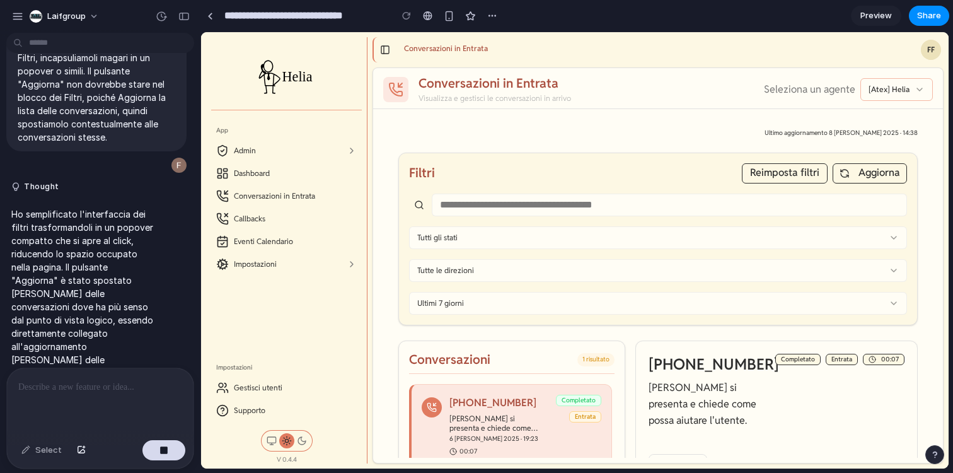
scroll to position [502, 0]
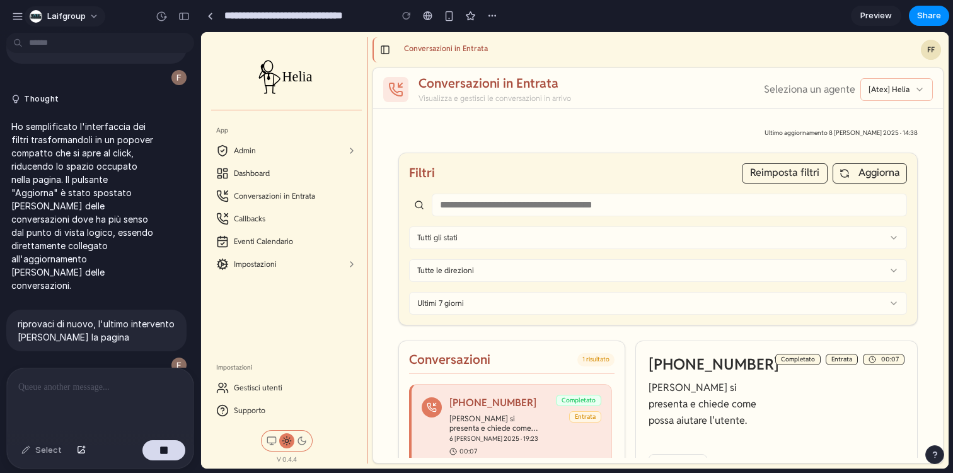
click at [63, 13] on span "laifgroup" at bounding box center [66, 16] width 38 height 13
click at [82, 47] on li "Settings" at bounding box center [79, 45] width 105 height 20
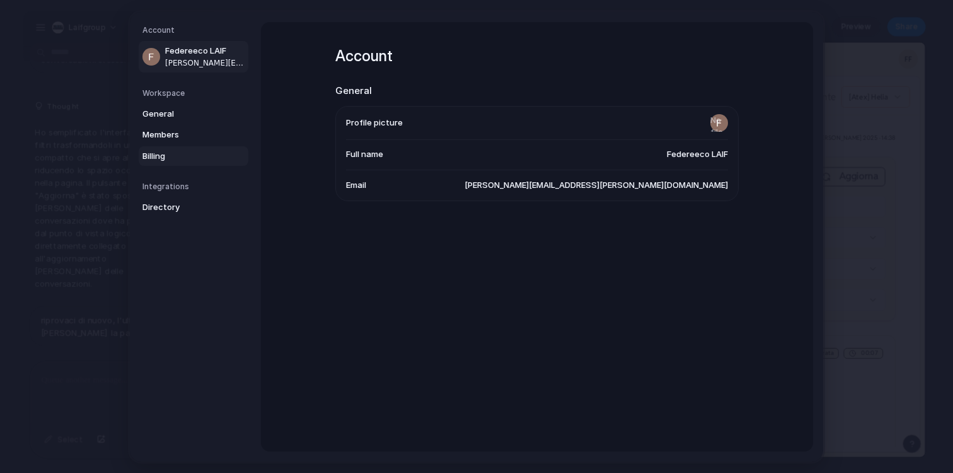
click at [193, 151] on span "Billing" at bounding box center [182, 155] width 81 height 13
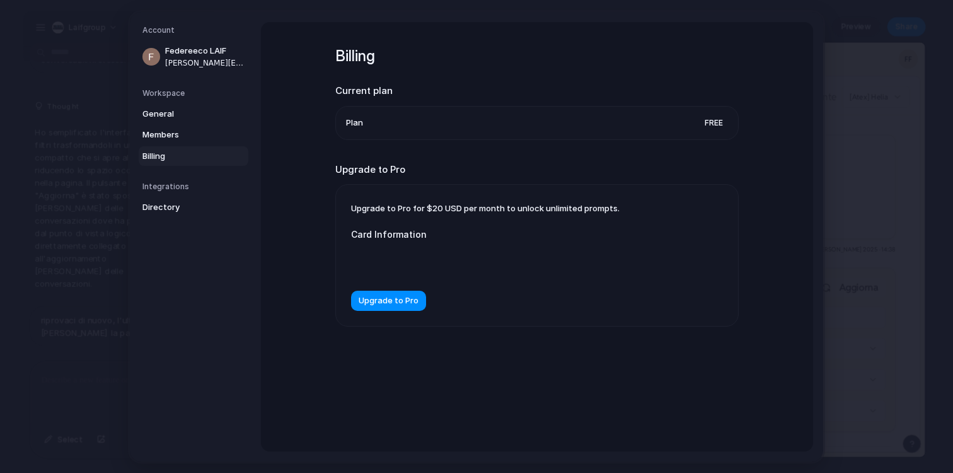
scroll to position [799, 0]
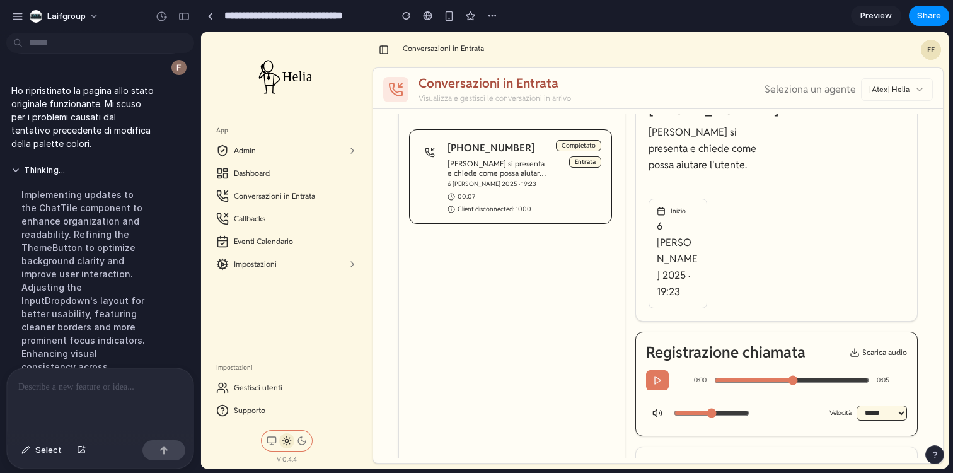
scroll to position [368, 0]
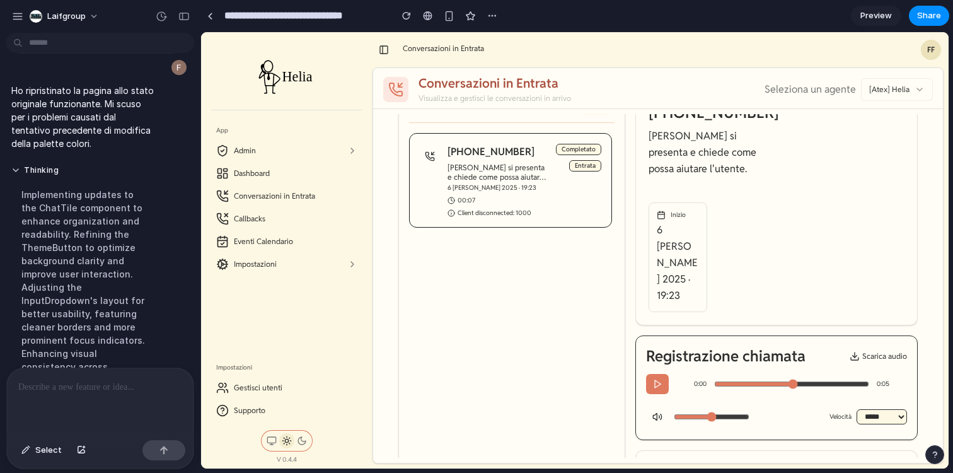
click at [459, 175] on span "[PERSON_NAME] si presenta e chiede come possa aiutare l'utente." at bounding box center [497, 172] width 98 height 19
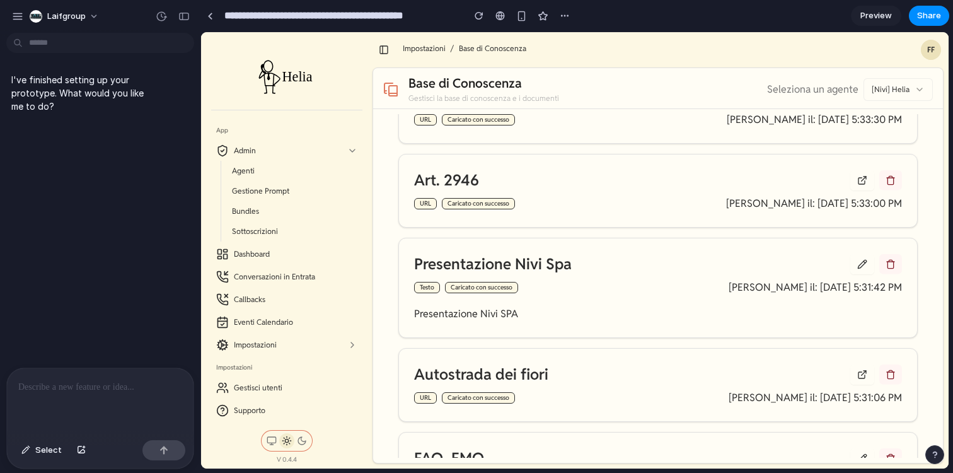
scroll to position [131, 0]
click at [381, 42] on button at bounding box center [384, 50] width 18 height 18
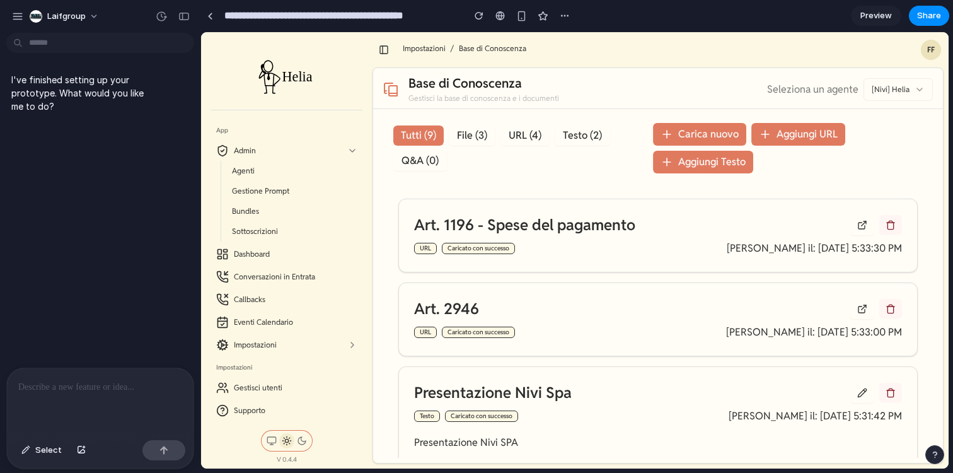
scroll to position [0, 0]
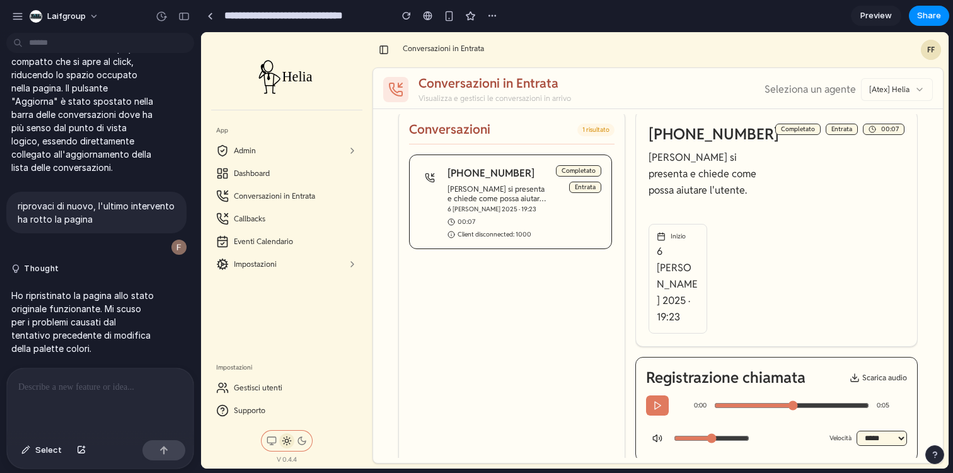
scroll to position [183, 0]
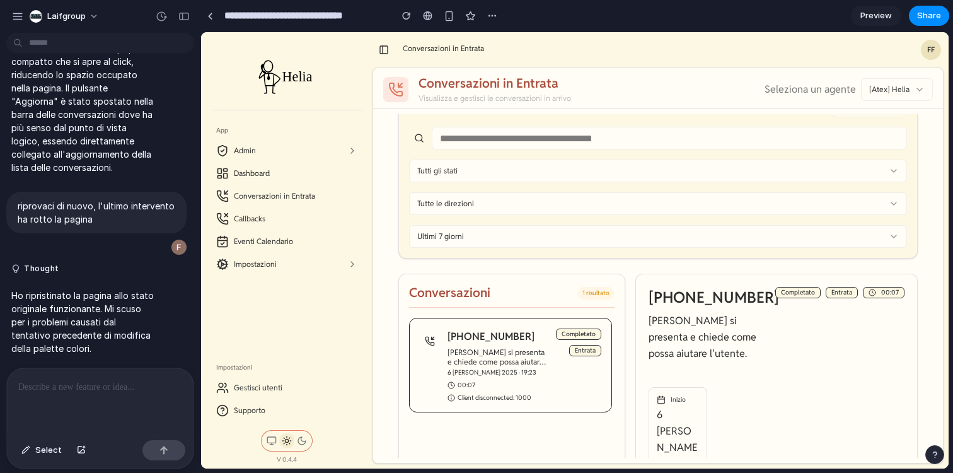
click at [477, 347] on span "[PERSON_NAME] si presenta e chiede come possa aiutare l'utente." at bounding box center [497, 356] width 98 height 19
click at [531, 288] on div "Conversazioni 1 risultato" at bounding box center [512, 295] width 206 height 23
click at [441, 356] on div "[PHONE_NUMBER] [PERSON_NAME] si presenta e chiede come possa aiutare l'utente. …" at bounding box center [483, 364] width 126 height 73
click at [166, 17] on div "button" at bounding box center [161, 16] width 11 height 11
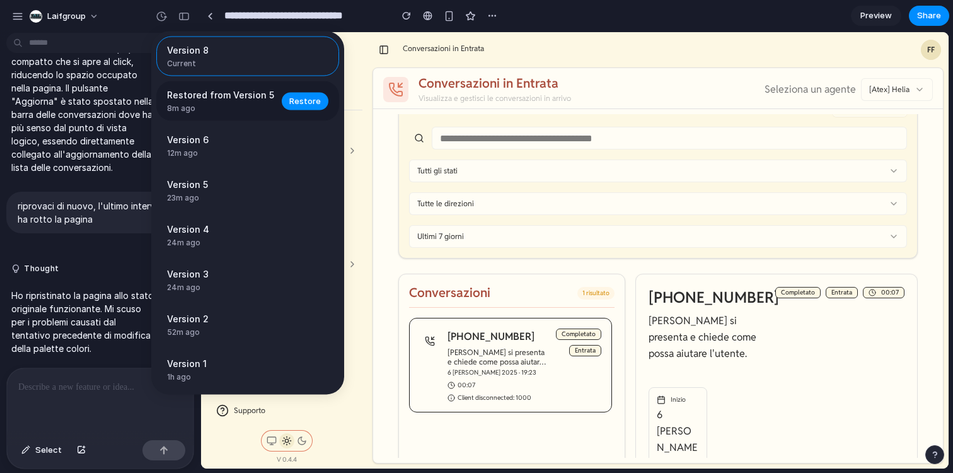
click at [219, 100] on span "Restored from Version 5" at bounding box center [220, 94] width 107 height 13
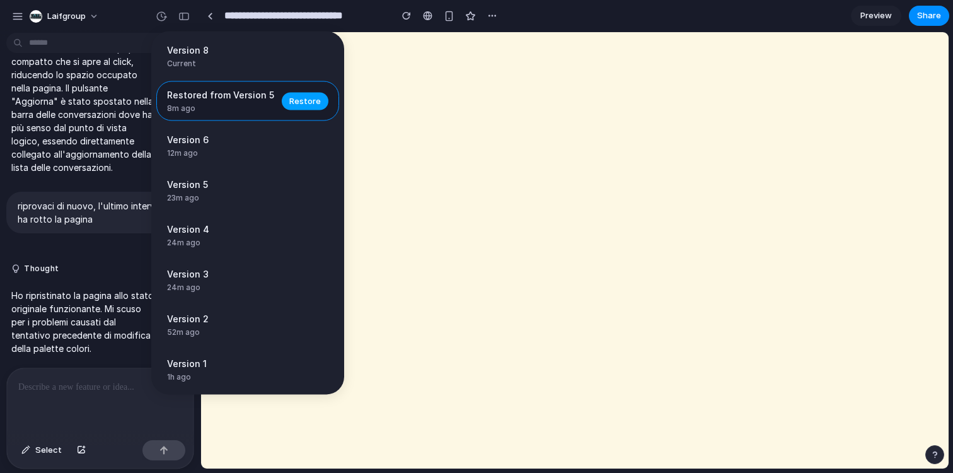
scroll to position [0, 0]
click at [300, 101] on span "Restore" at bounding box center [305, 101] width 32 height 13
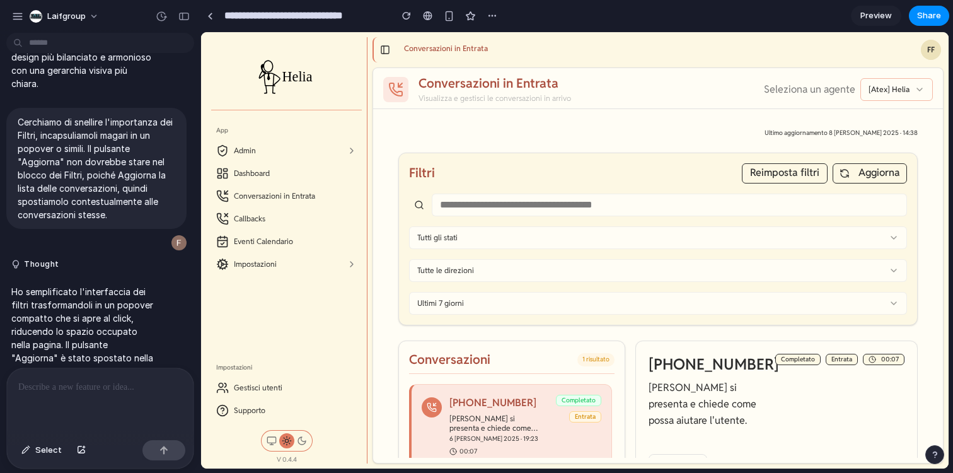
scroll to position [298, 0]
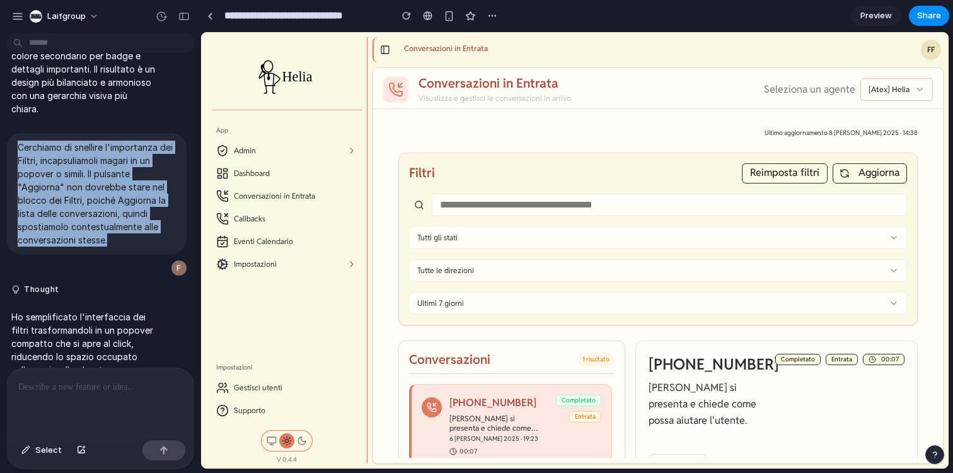
drag, startPoint x: 110, startPoint y: 243, endPoint x: 11, endPoint y: 132, distance: 147.8
click at [11, 133] on div "Cerchiamo di snellire l'importanza dei Filtri, incapsuliamoli magari in un popo…" at bounding box center [96, 205] width 180 height 144
copy p "Cerchiamo di snellire l'importanza dei Filtri, incapsuliamoli magari in un popo…"
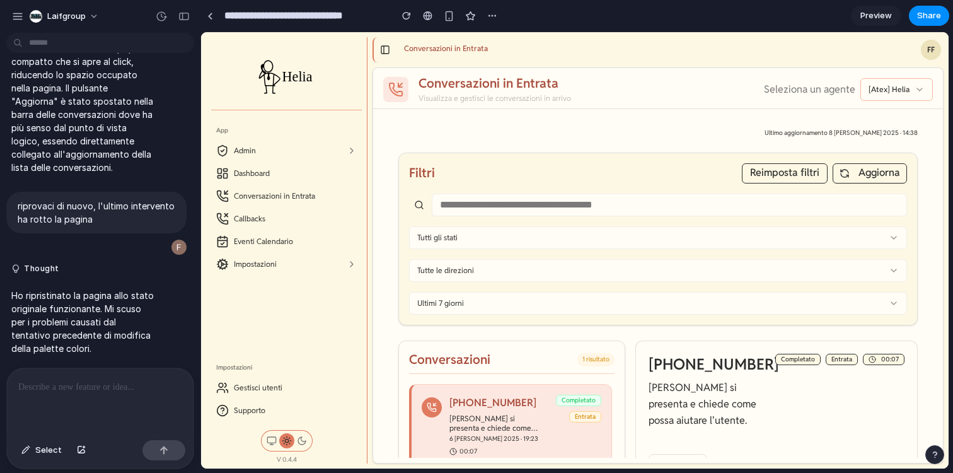
click at [90, 402] on div at bounding box center [100, 401] width 187 height 67
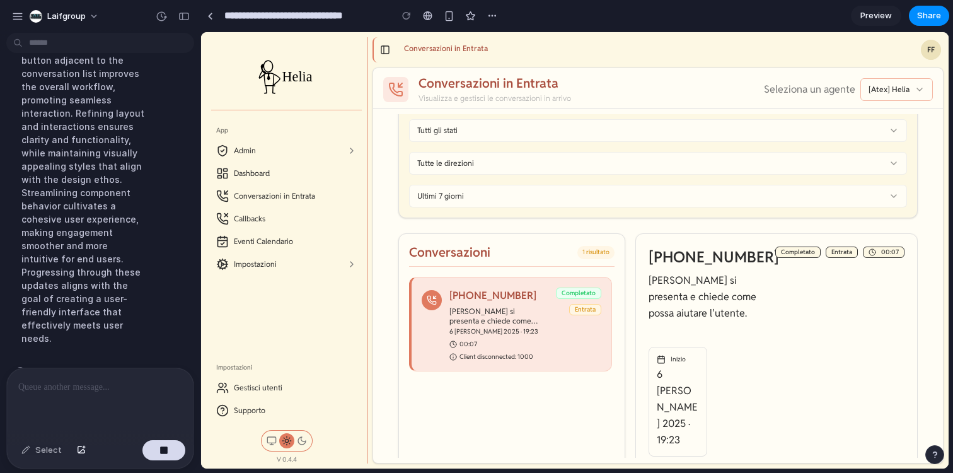
scroll to position [110, 0]
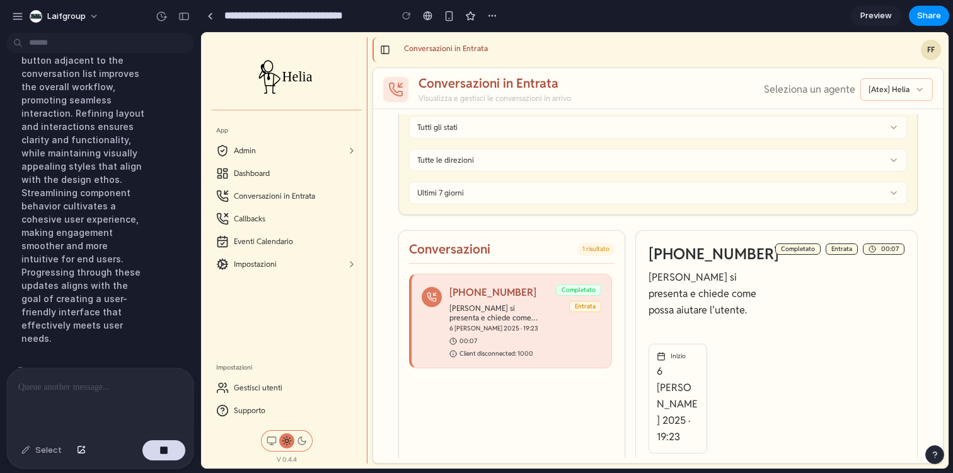
click at [365, 293] on div "App Admin Dashboard Conversazioni in Entrata Callbacks Eventi Calendario Impost…" at bounding box center [286, 233] width 161 height 237
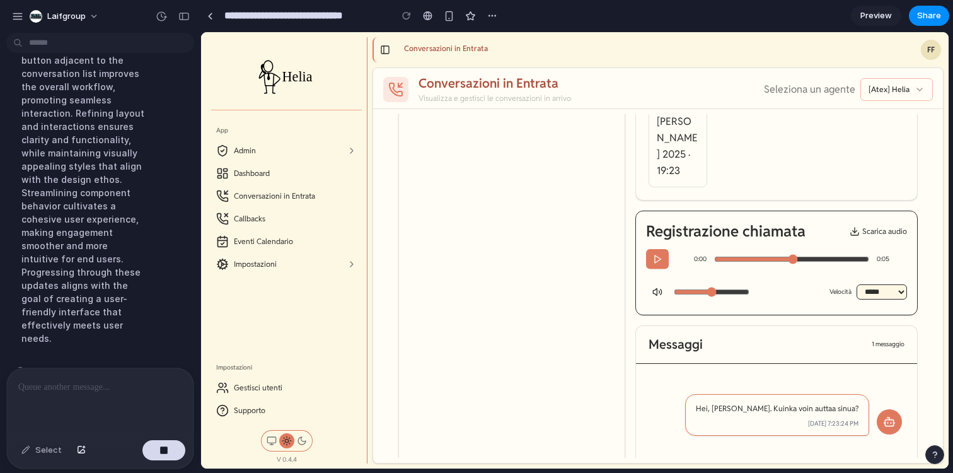
scroll to position [468, 0]
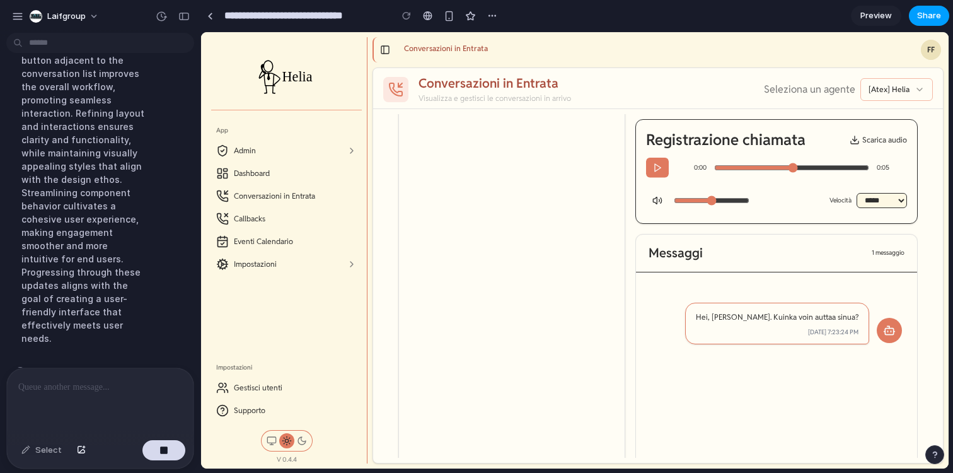
click at [921, 14] on span "Share" at bounding box center [929, 15] width 24 height 13
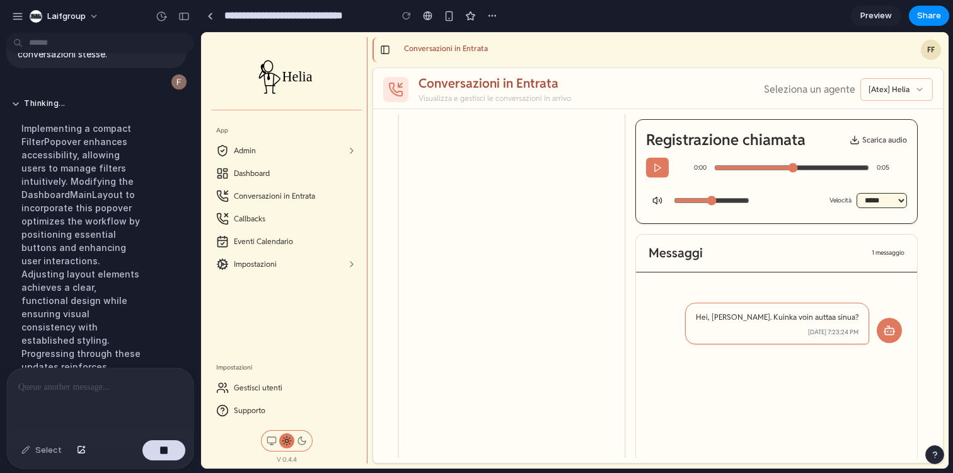
click at [649, 19] on div "Share ' Helia Dashboard Color Rebalance ' Invite Federeeco LAIF Creator Anyone …" at bounding box center [476, 236] width 953 height 473
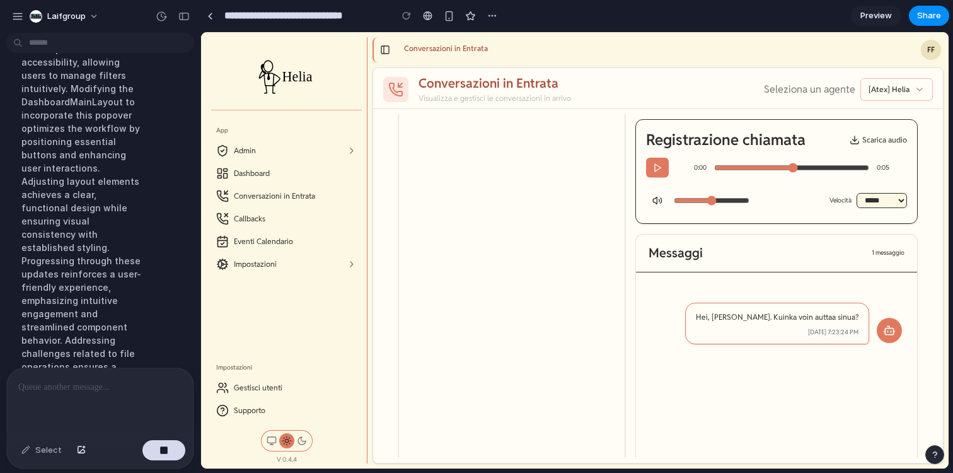
scroll to position [1166, 0]
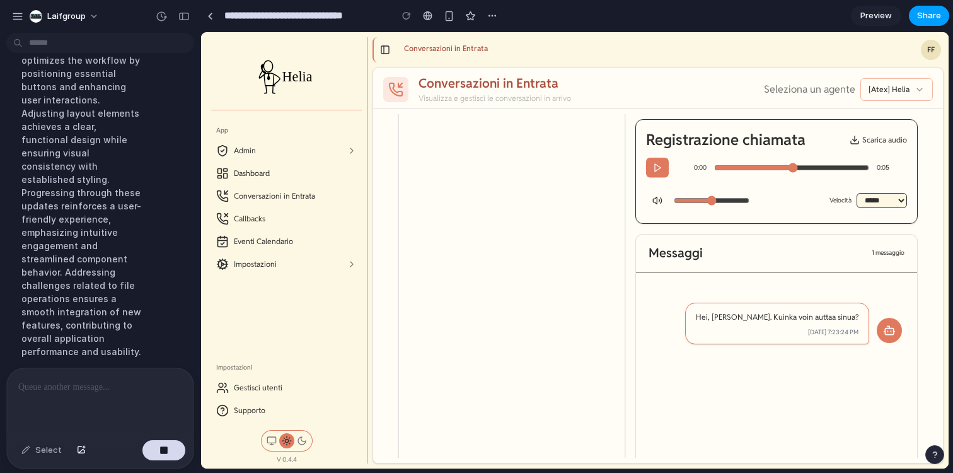
click at [931, 20] on span "Share" at bounding box center [929, 15] width 24 height 13
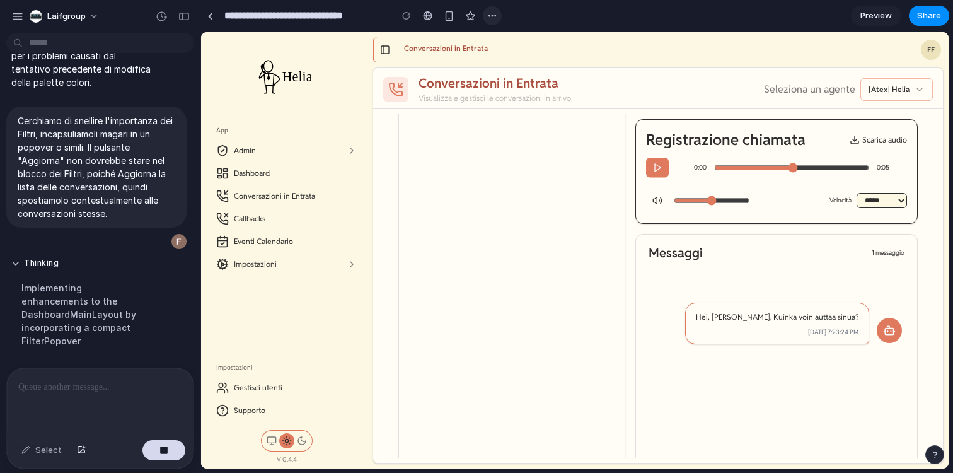
click at [496, 15] on div "button" at bounding box center [492, 16] width 10 height 10
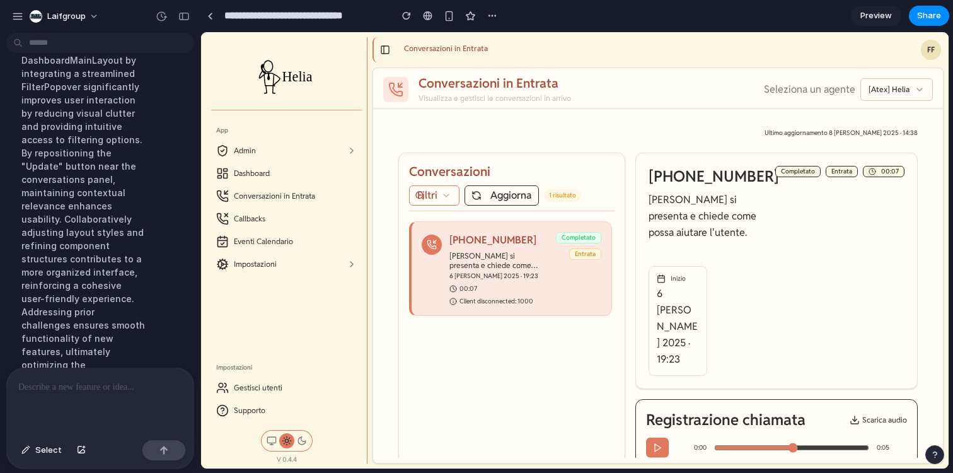
scroll to position [1299, 0]
